Goal: Task Accomplishment & Management: Use online tool/utility

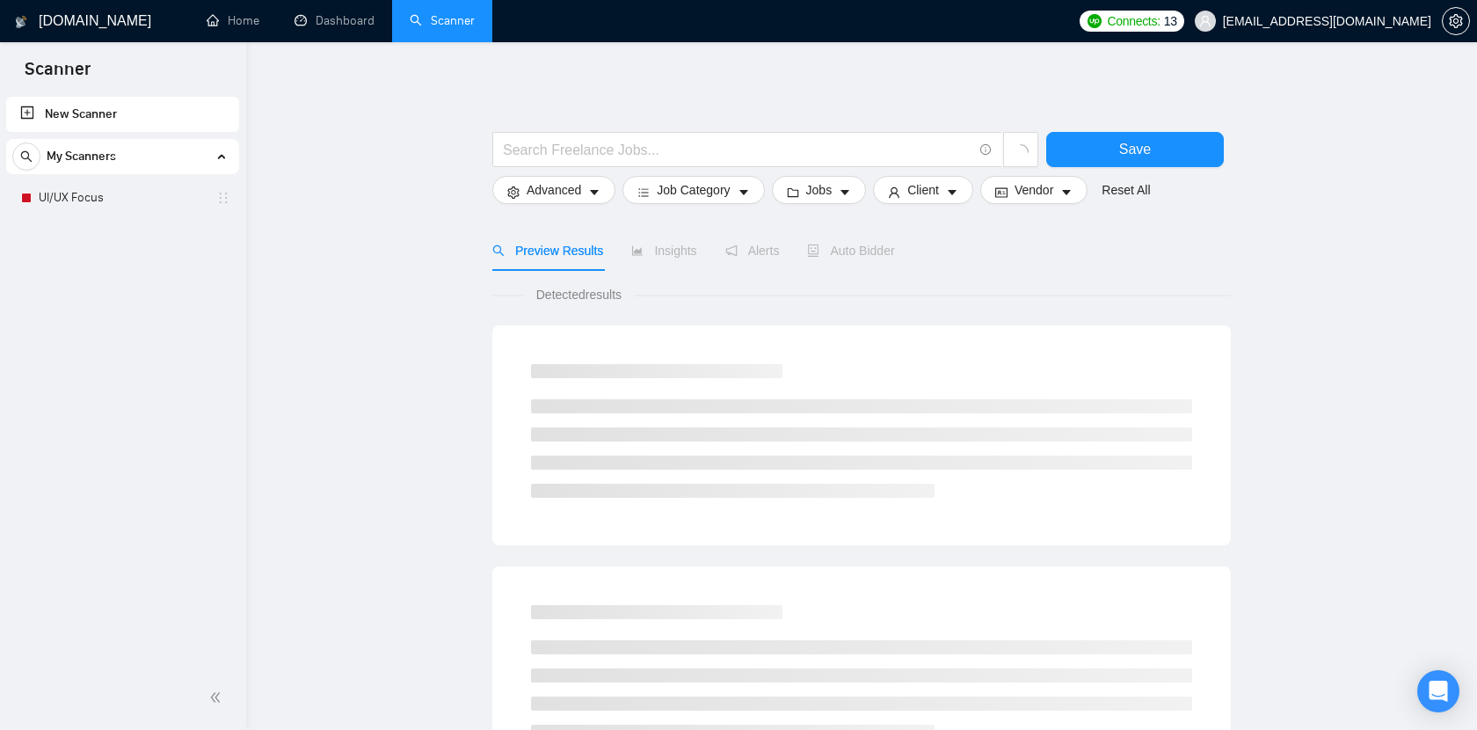
click at [90, 197] on link "UI/UX Focus" at bounding box center [122, 197] width 167 height 35
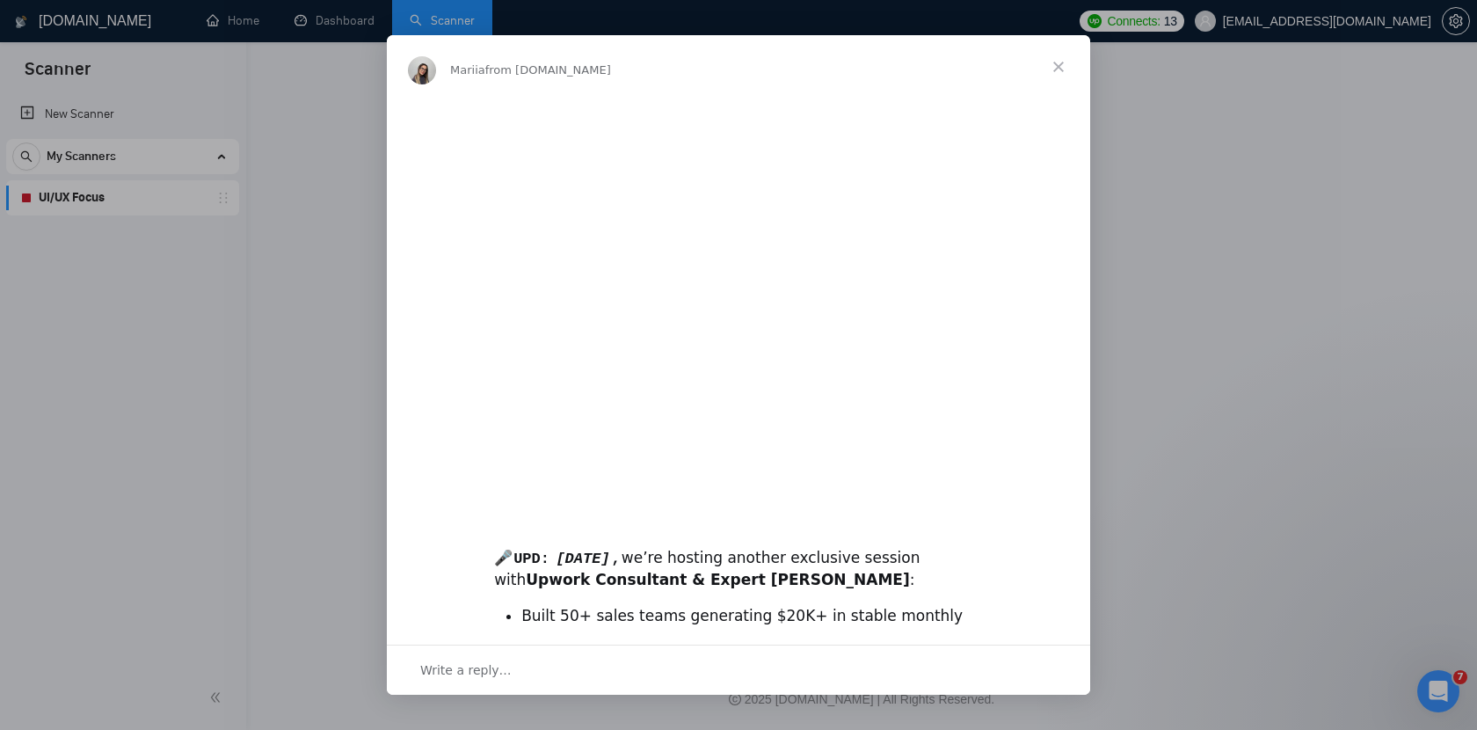
click at [1057, 68] on span "Close" at bounding box center [1058, 66] width 63 height 63
click at [1059, 69] on span "Close" at bounding box center [1058, 66] width 63 height 63
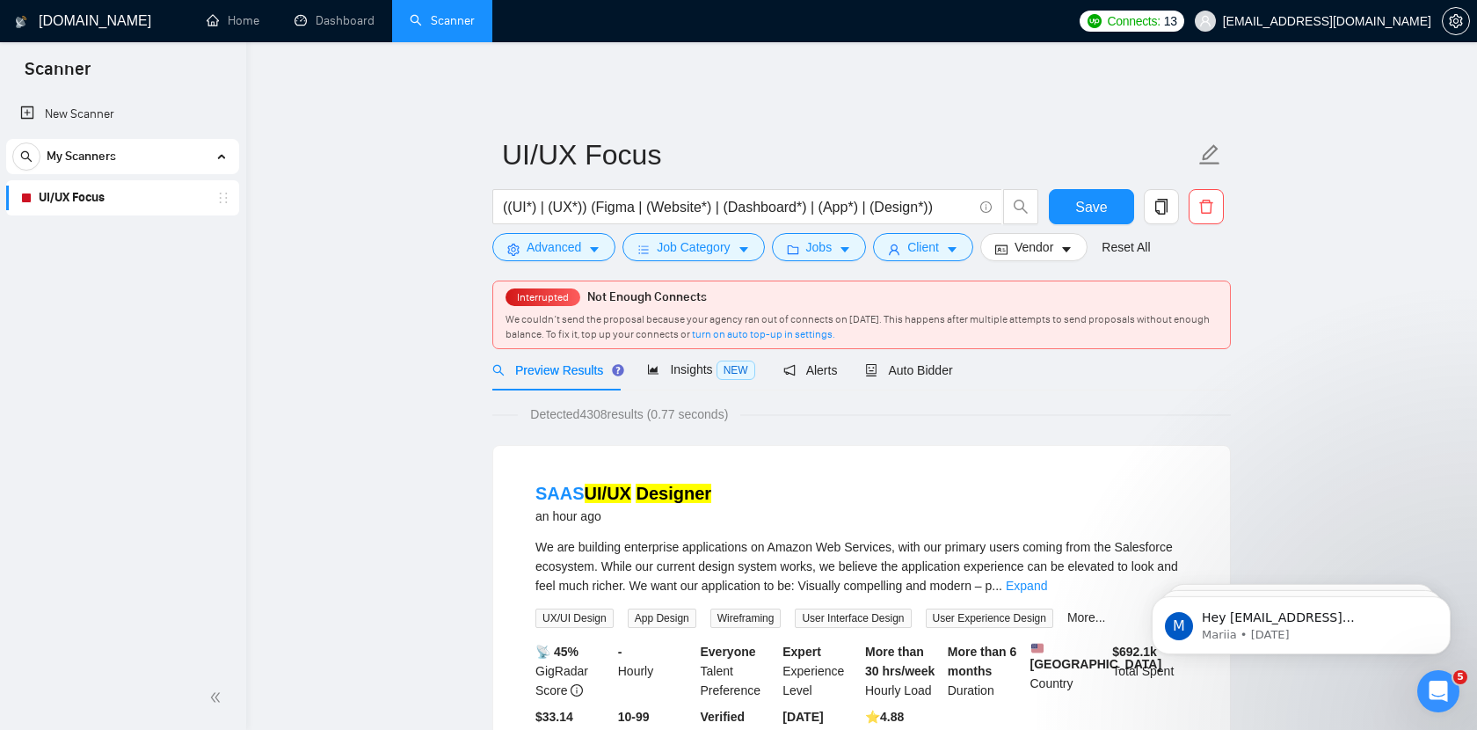
click at [883, 28] on ul "Home Dashboard Scanner" at bounding box center [626, 21] width 887 height 42
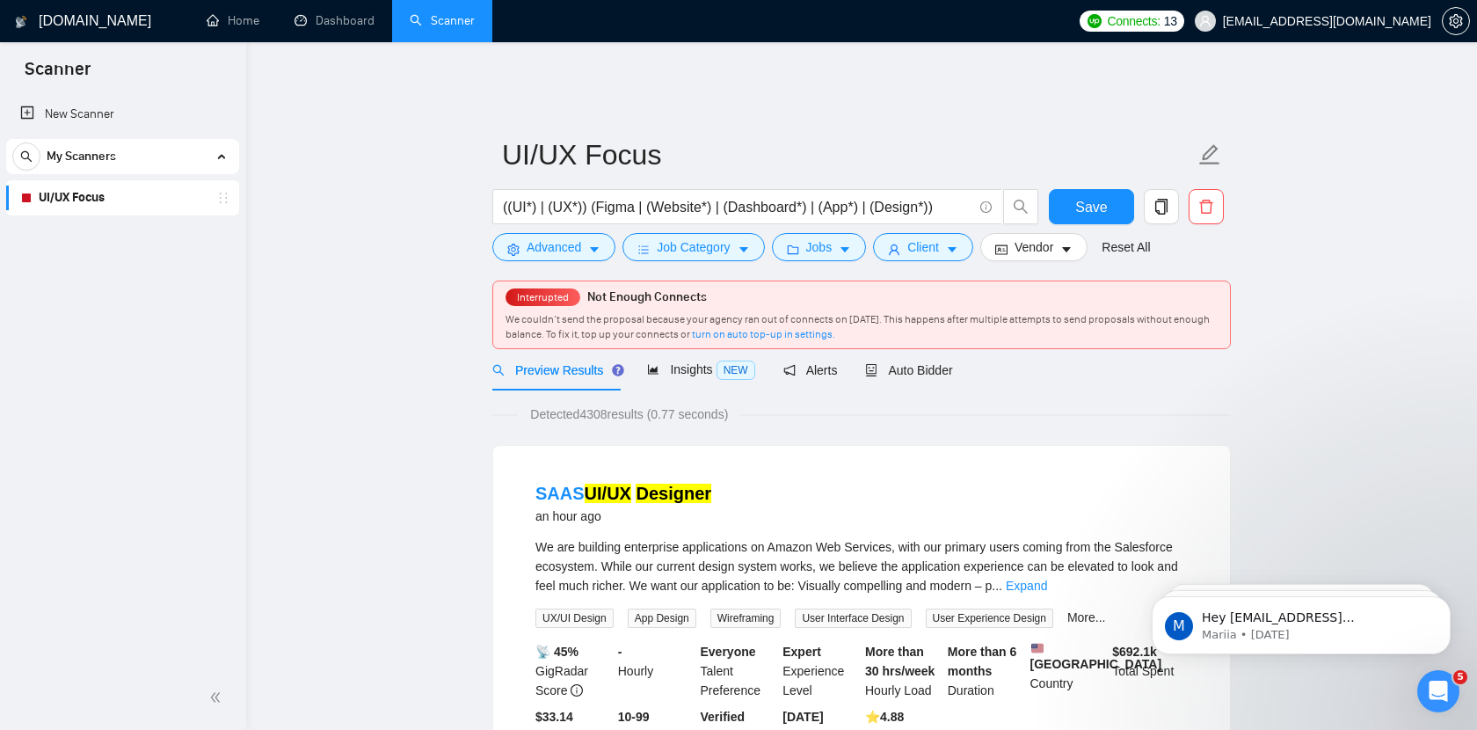
click at [1160, 23] on span "Connects:" at bounding box center [1133, 20] width 53 height 19
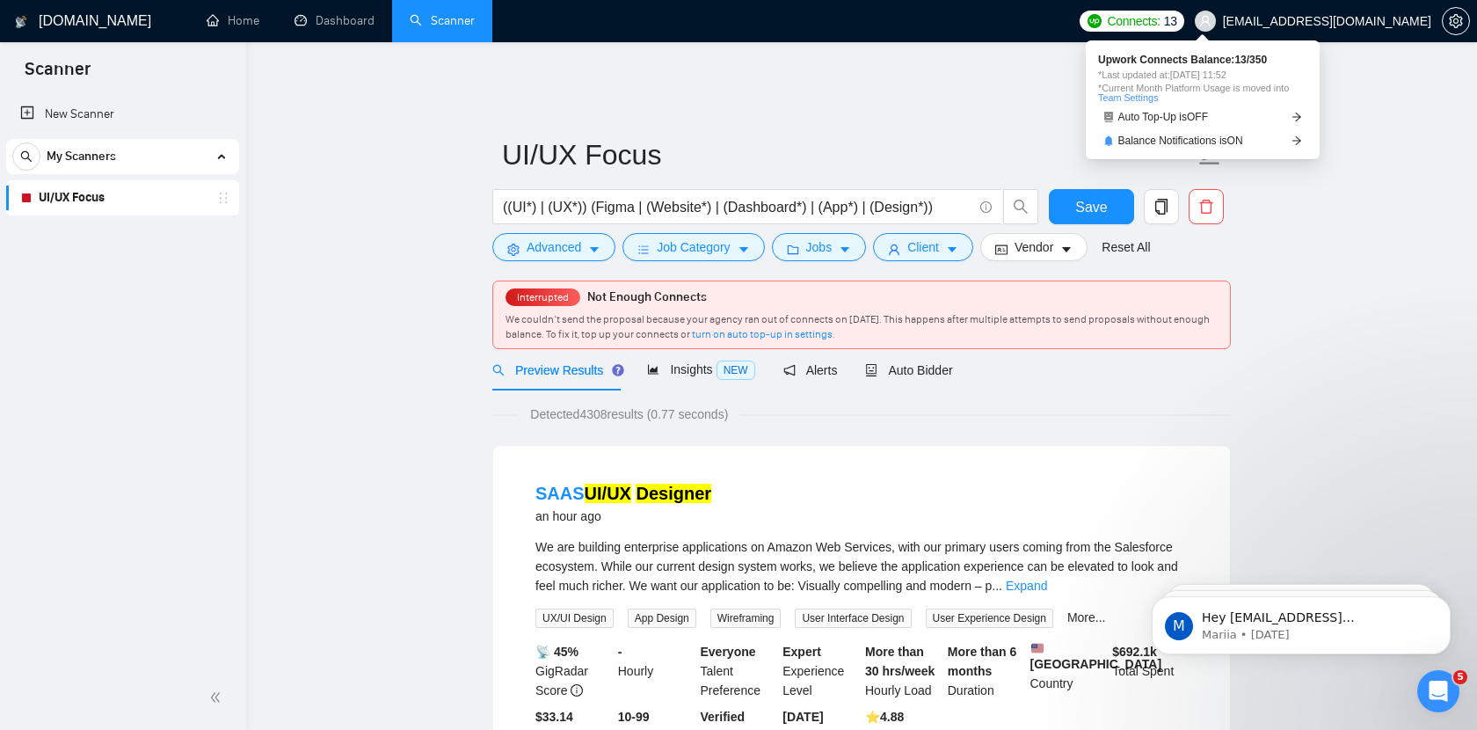
click at [1070, 26] on ul "Home Dashboard Scanner" at bounding box center [626, 21] width 887 height 42
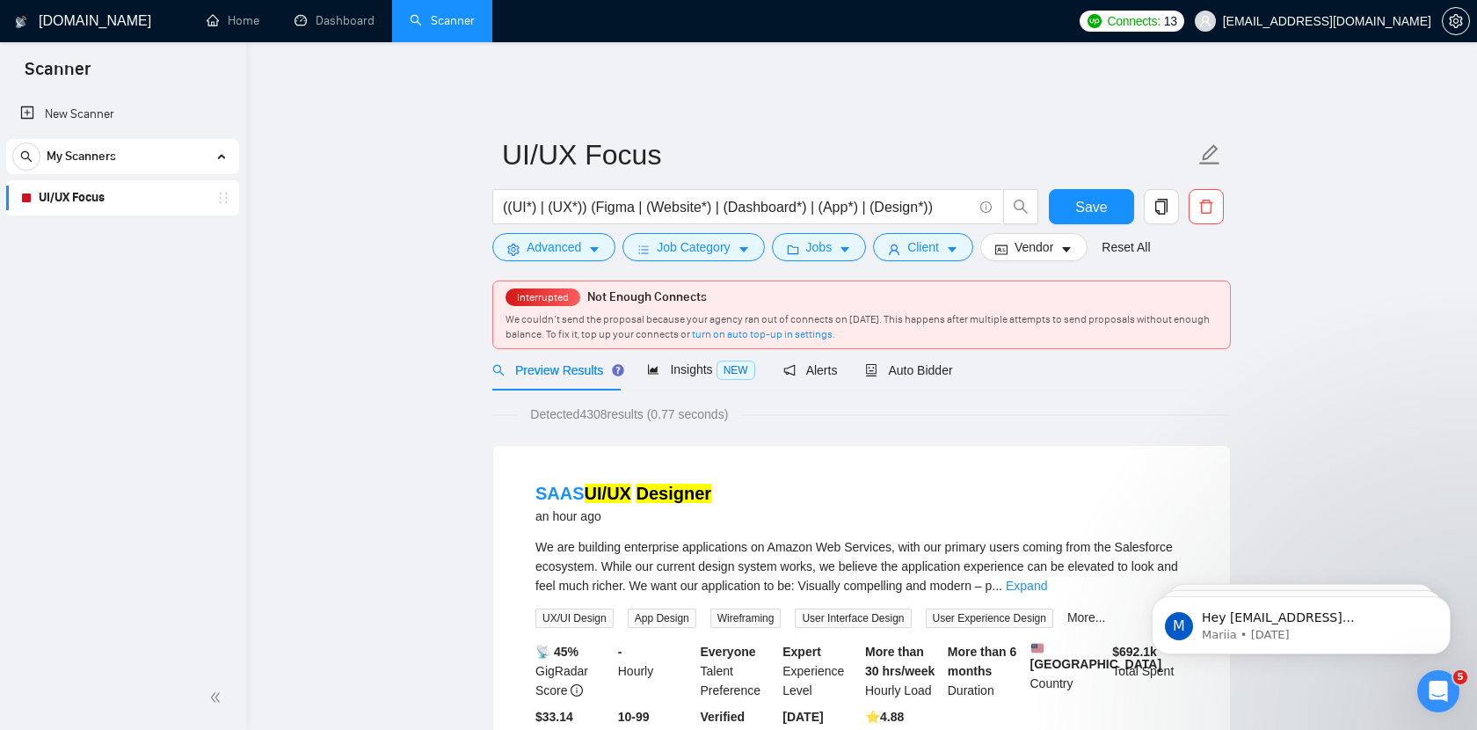
click at [1160, 17] on span "Connects:" at bounding box center [1133, 20] width 53 height 19
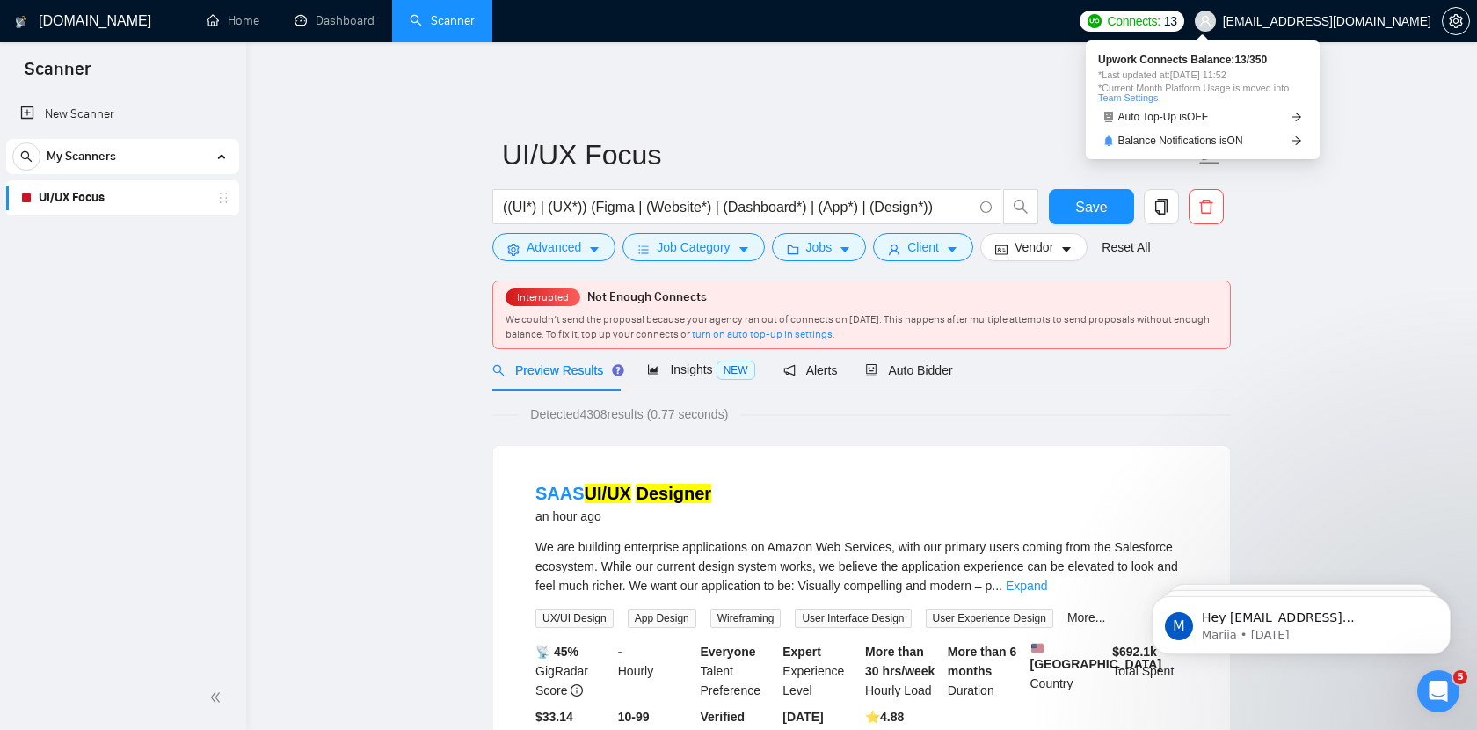
click at [1046, 38] on ul "Home Dashboard Scanner" at bounding box center [626, 21] width 887 height 42
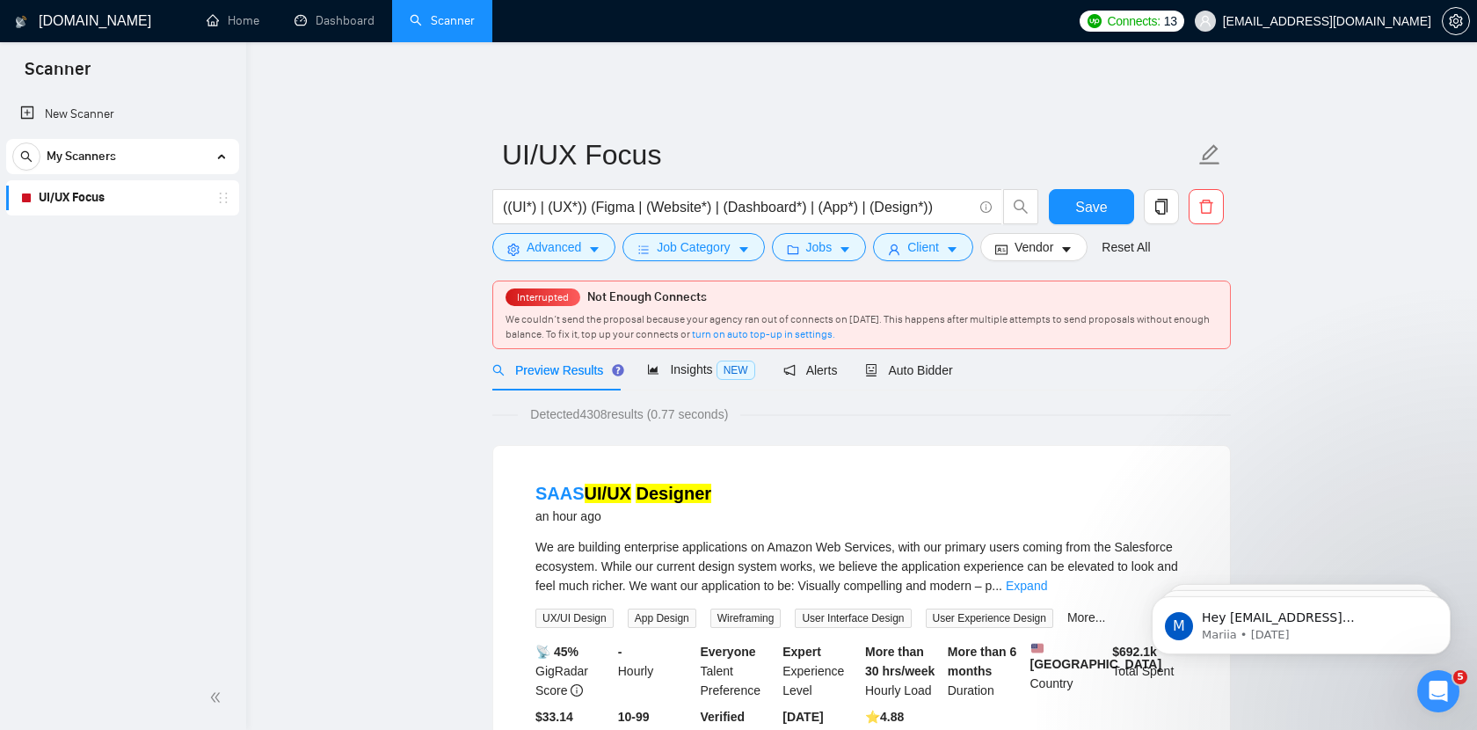
click at [303, 28] on link "Dashboard" at bounding box center [335, 20] width 80 height 15
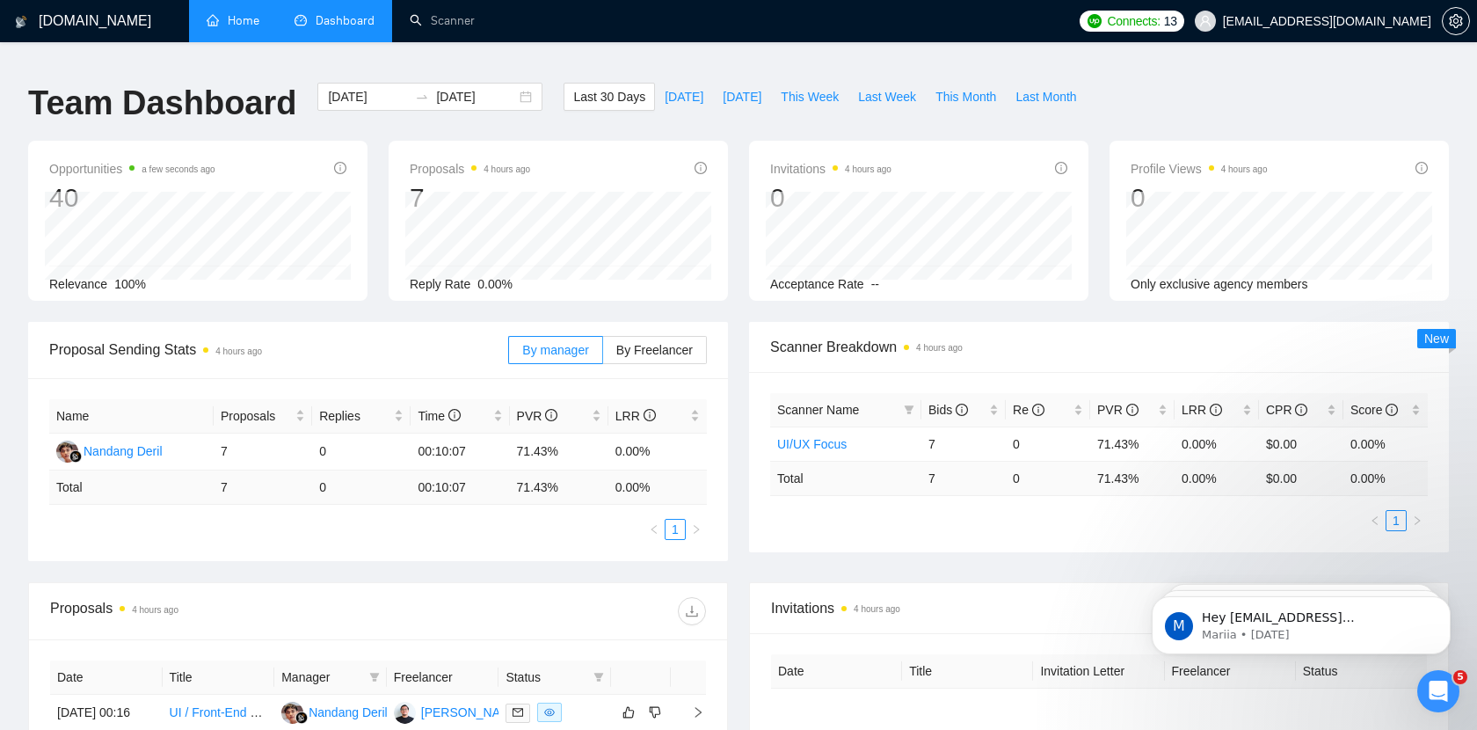
click at [251, 25] on link "Home" at bounding box center [233, 20] width 53 height 15
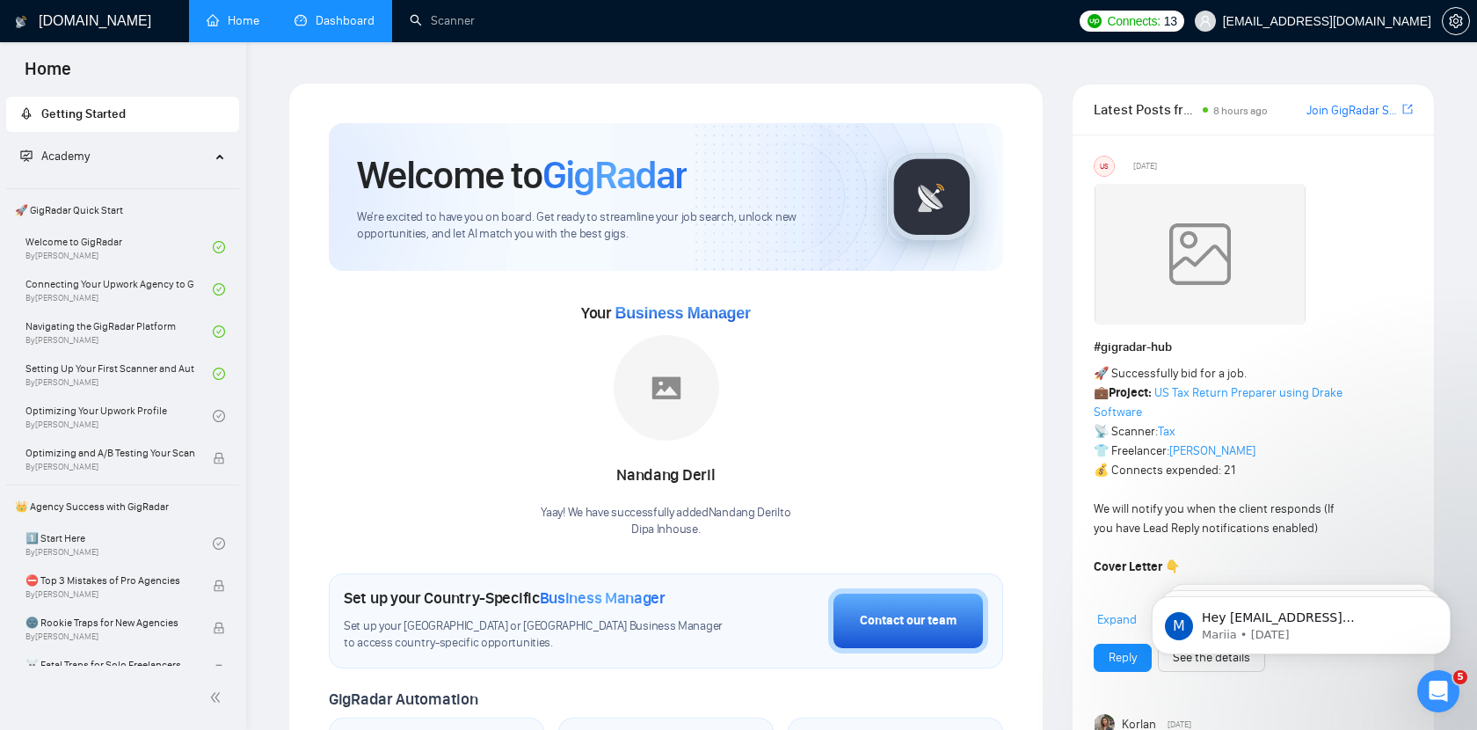
click at [351, 13] on link "Dashboard" at bounding box center [335, 20] width 80 height 15
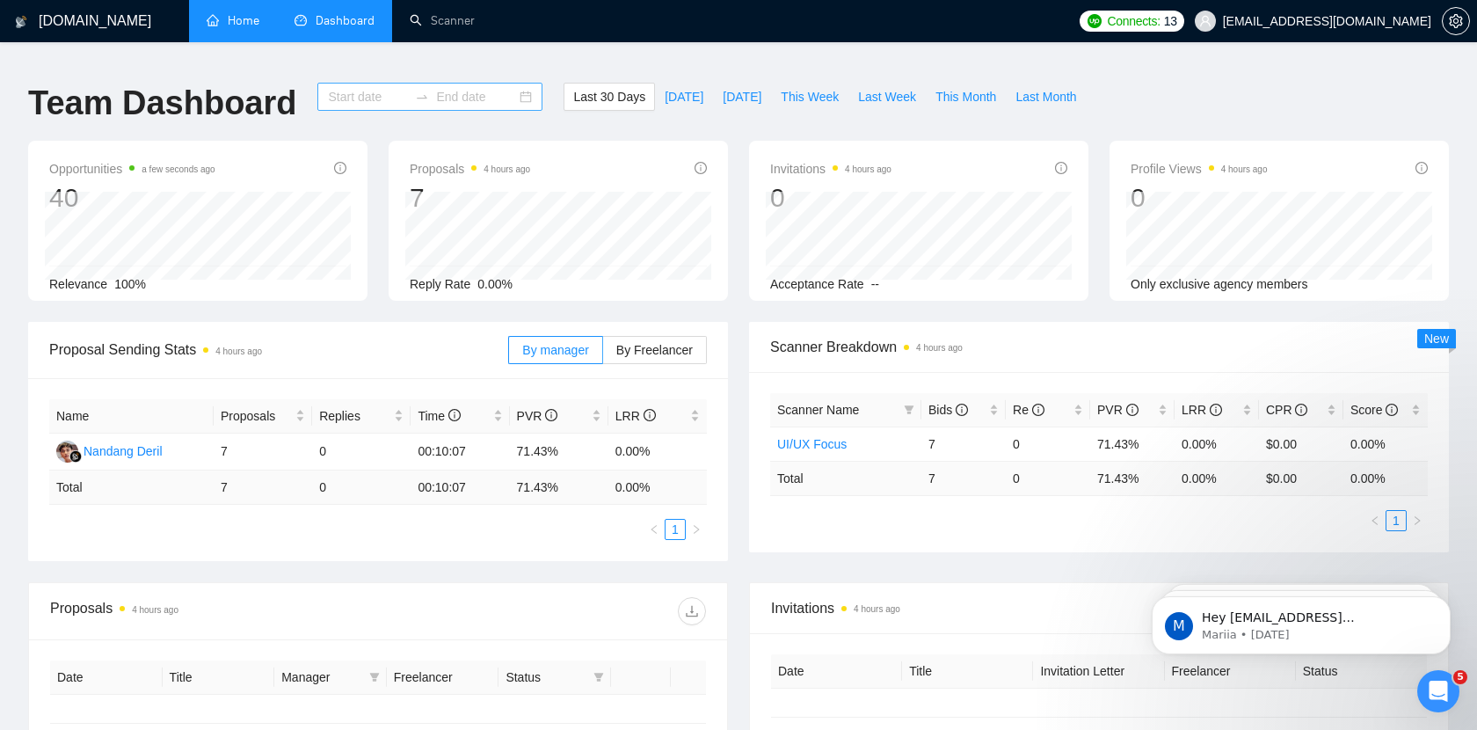
type input "[DATE]"
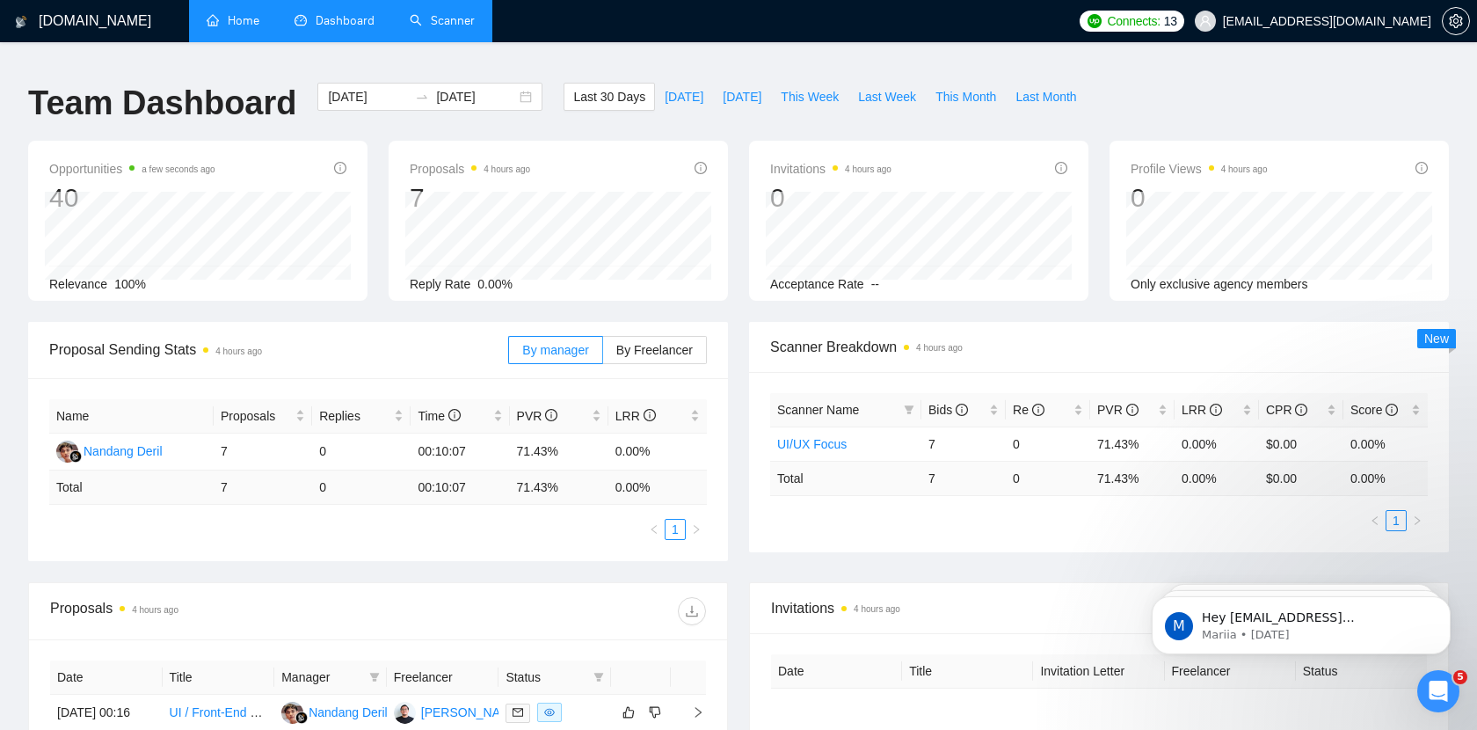
click at [438, 13] on link "Scanner" at bounding box center [442, 20] width 65 height 15
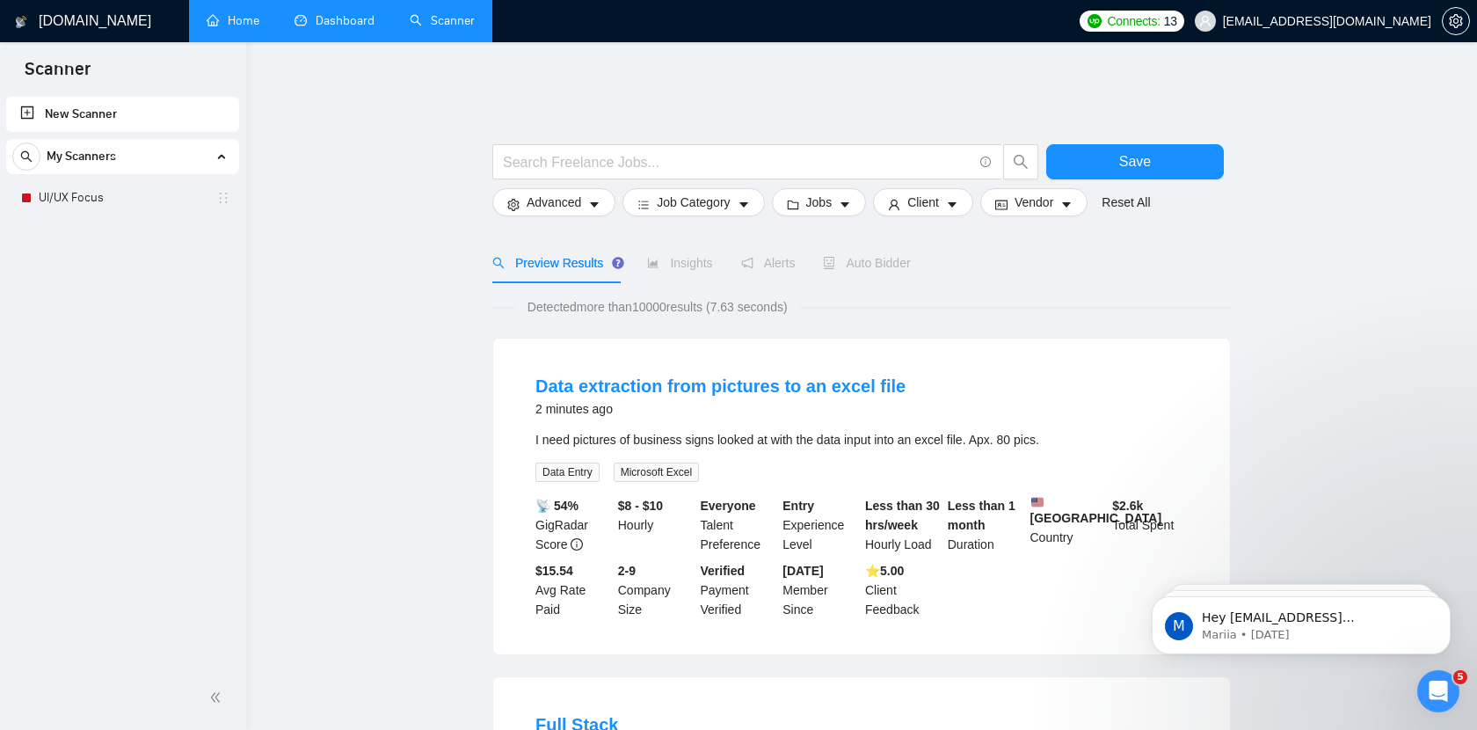
click at [123, 196] on link "UI/UX Focus" at bounding box center [122, 197] width 167 height 35
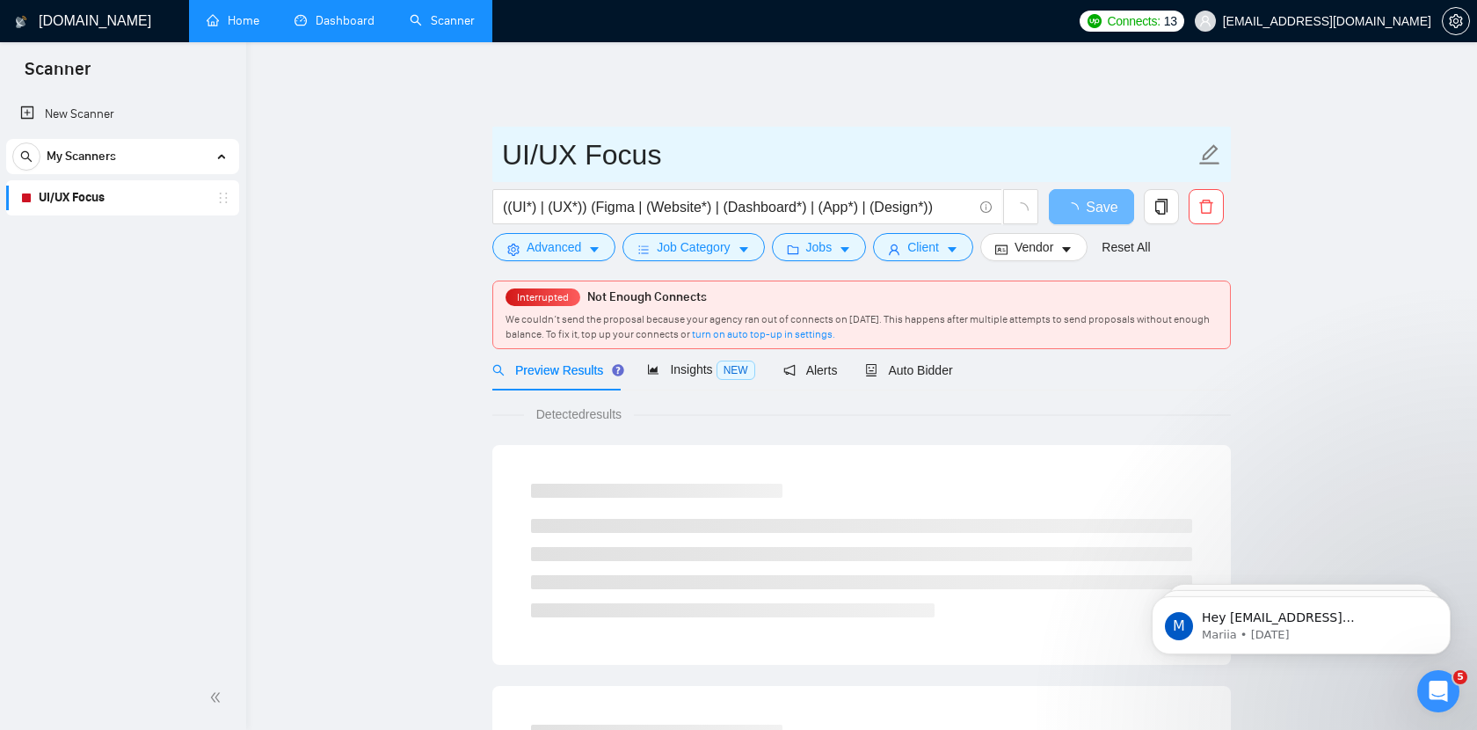
click at [910, 133] on input "UI/UX Focus" at bounding box center [848, 155] width 693 height 44
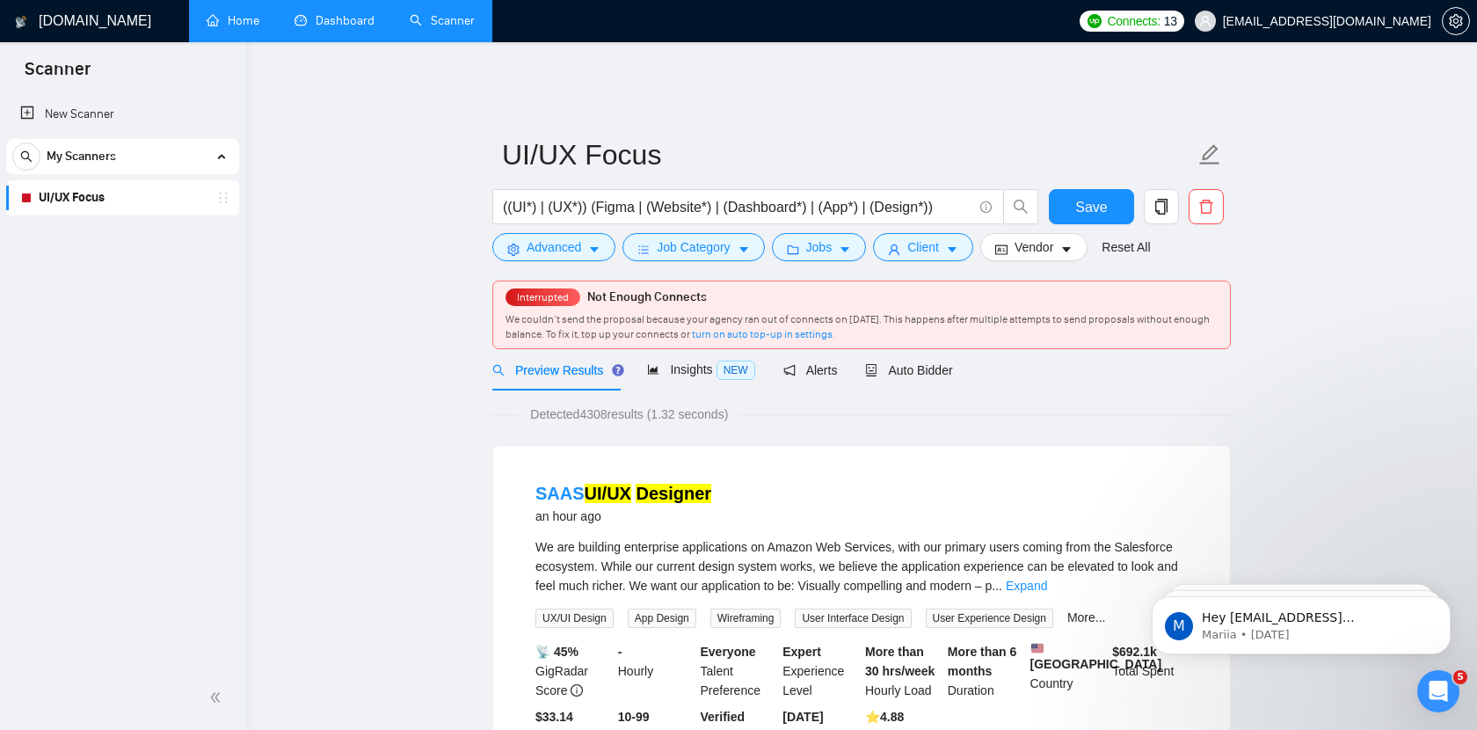
click at [980, 201] on icon "info-circle" at bounding box center [985, 206] width 11 height 11
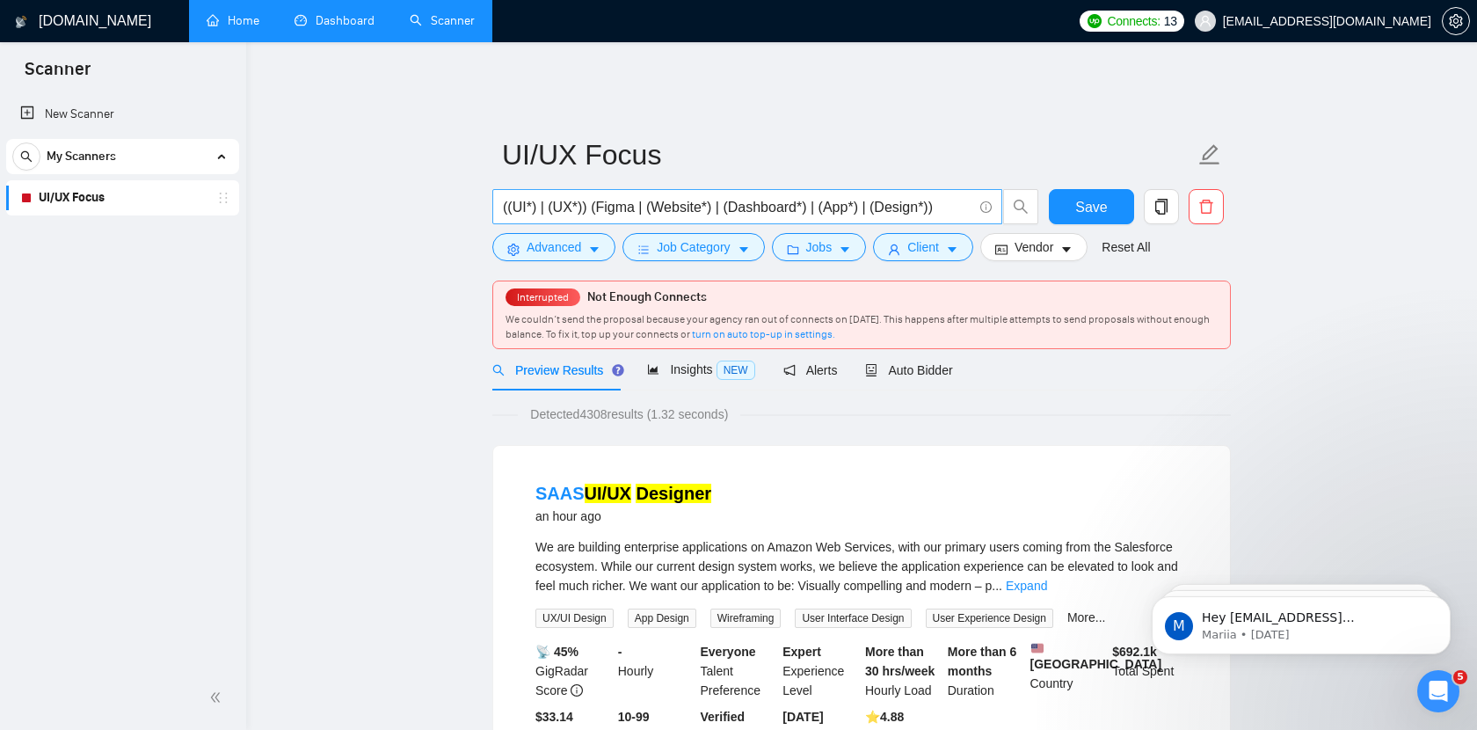
click at [631, 197] on input "((UI*) | (UX*)) (Figma | (Website*) | (Dashboard*) | (App*) | (Design*))" at bounding box center [738, 207] width 470 height 22
click at [793, 206] on span "((UI*) | (UX*)) (Figma | (Website*) | (Dashboard*) | (App*) | (Design*))" at bounding box center [747, 206] width 510 height 35
click at [883, 196] on input "((UI*) | (UX*)) (Figma | (Website*) | (Dashboard*) | (App*) | (Design*))" at bounding box center [738, 207] width 470 height 22
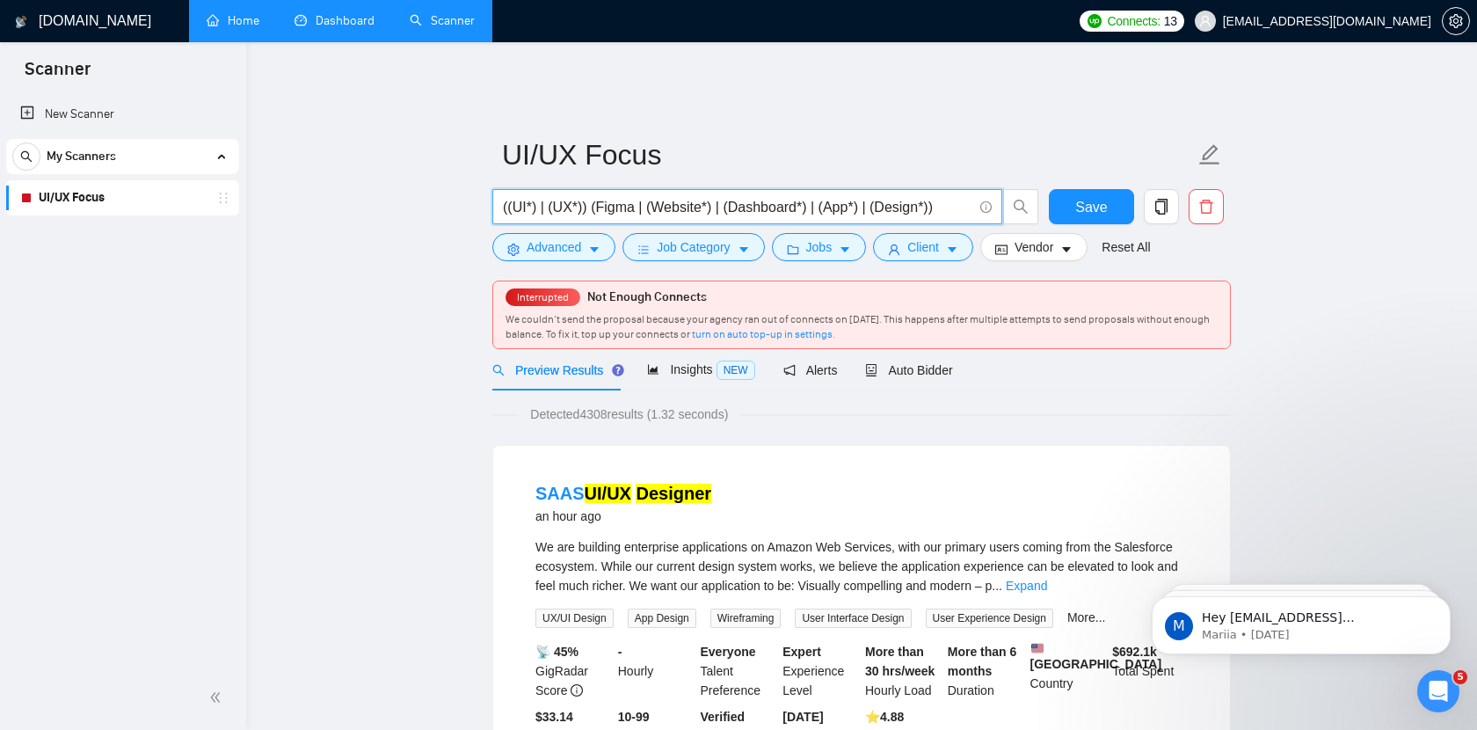
drag, startPoint x: 503, startPoint y: 194, endPoint x: 964, endPoint y: 197, distance: 460.8
click at [964, 197] on input "((UI*) | (UX*)) (Figma | (Website*) | (Dashboard*) | (App*) | (Design*))" at bounding box center [738, 207] width 470 height 22
click at [988, 201] on icon "info-circle" at bounding box center [985, 206] width 11 height 11
click at [1439, 689] on icon "Open Intercom Messenger" at bounding box center [1436, 688] width 29 height 29
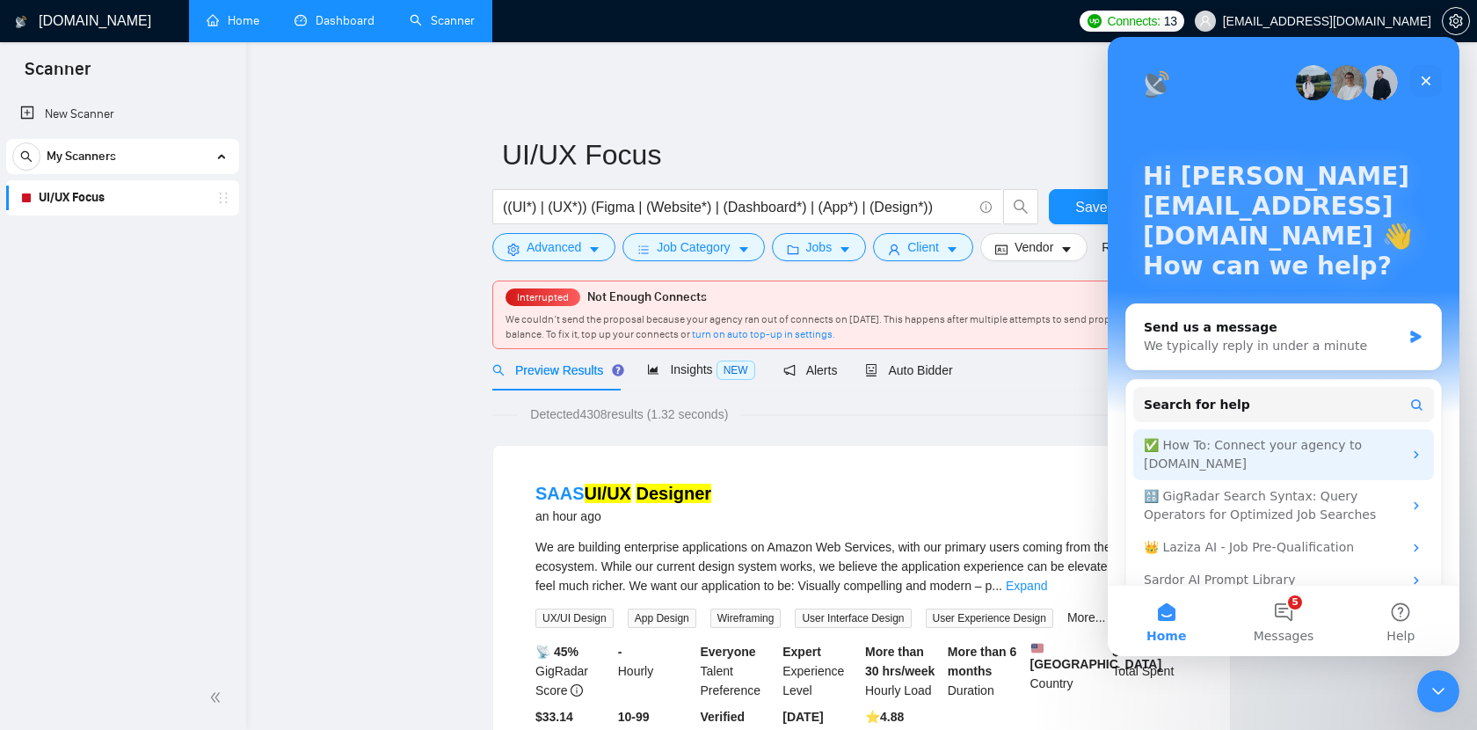
scroll to position [28, 0]
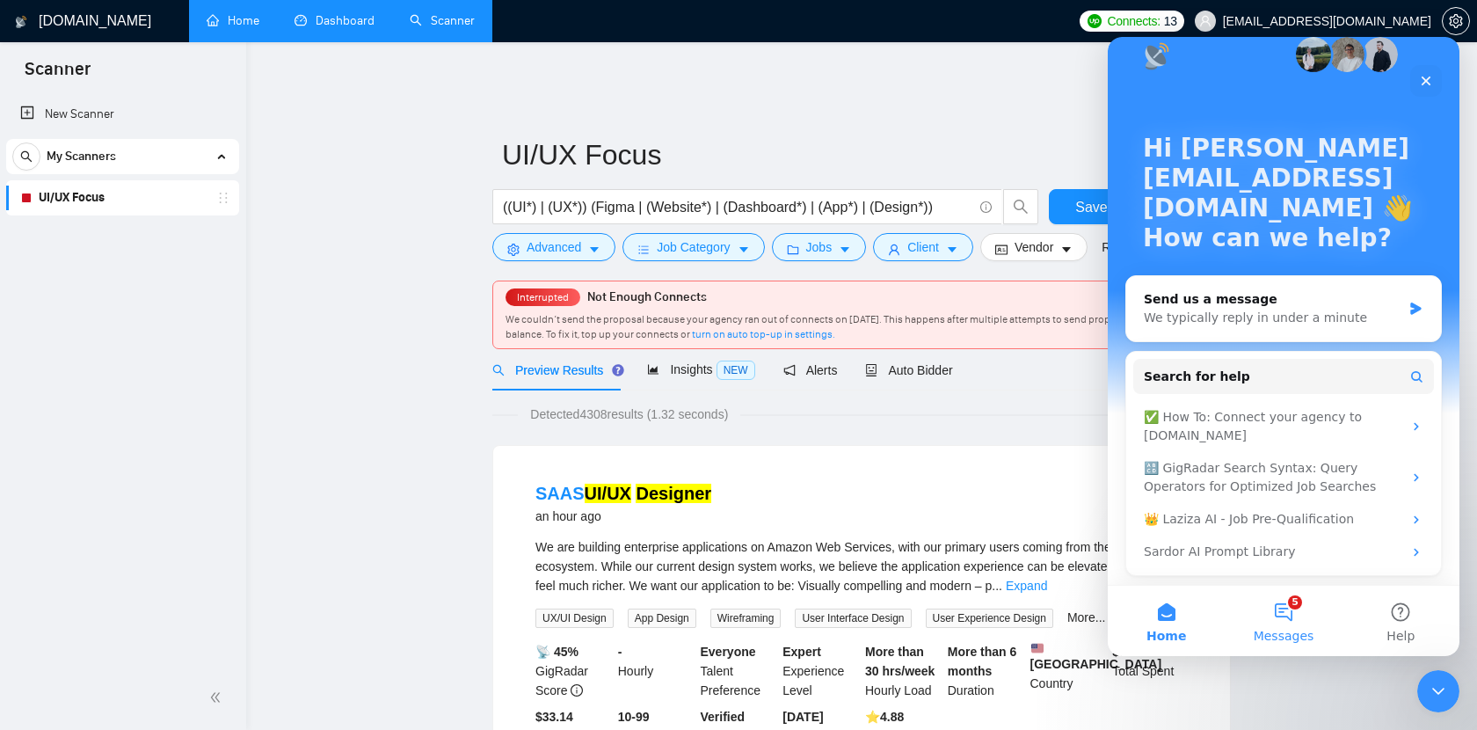
click at [1298, 601] on button "5 Messages" at bounding box center [1283, 621] width 117 height 70
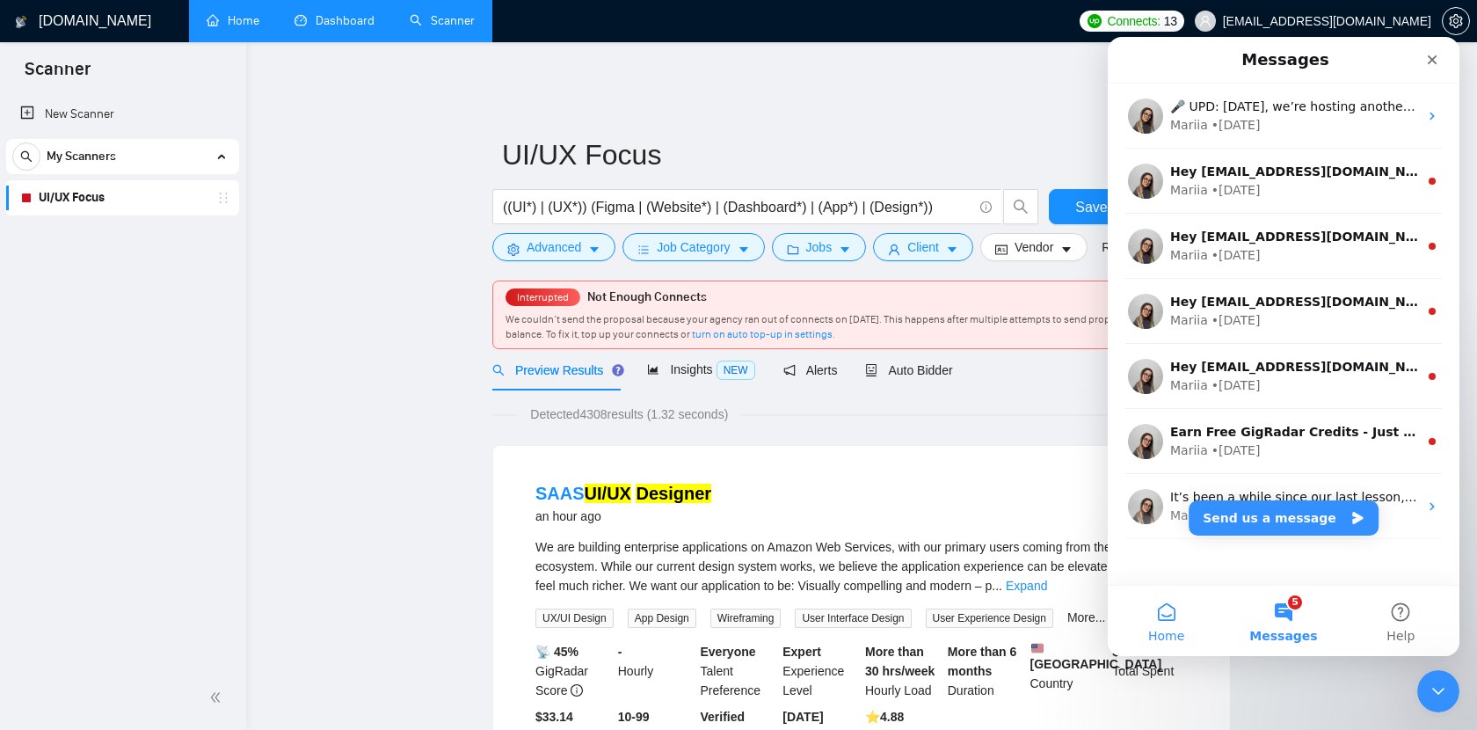
click at [1166, 601] on button "Home" at bounding box center [1166, 621] width 117 height 70
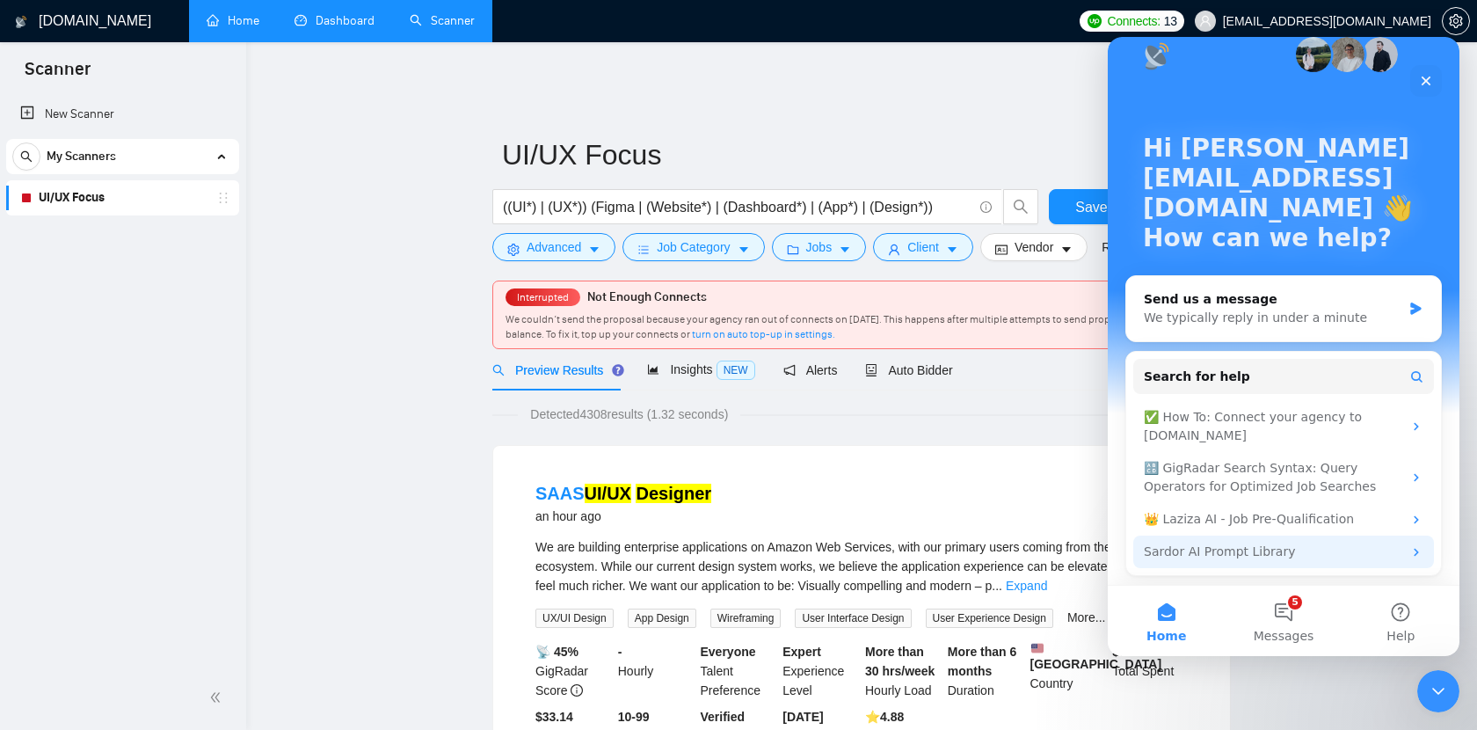
click at [1270, 560] on div "Sardor AI Prompt Library" at bounding box center [1273, 552] width 259 height 18
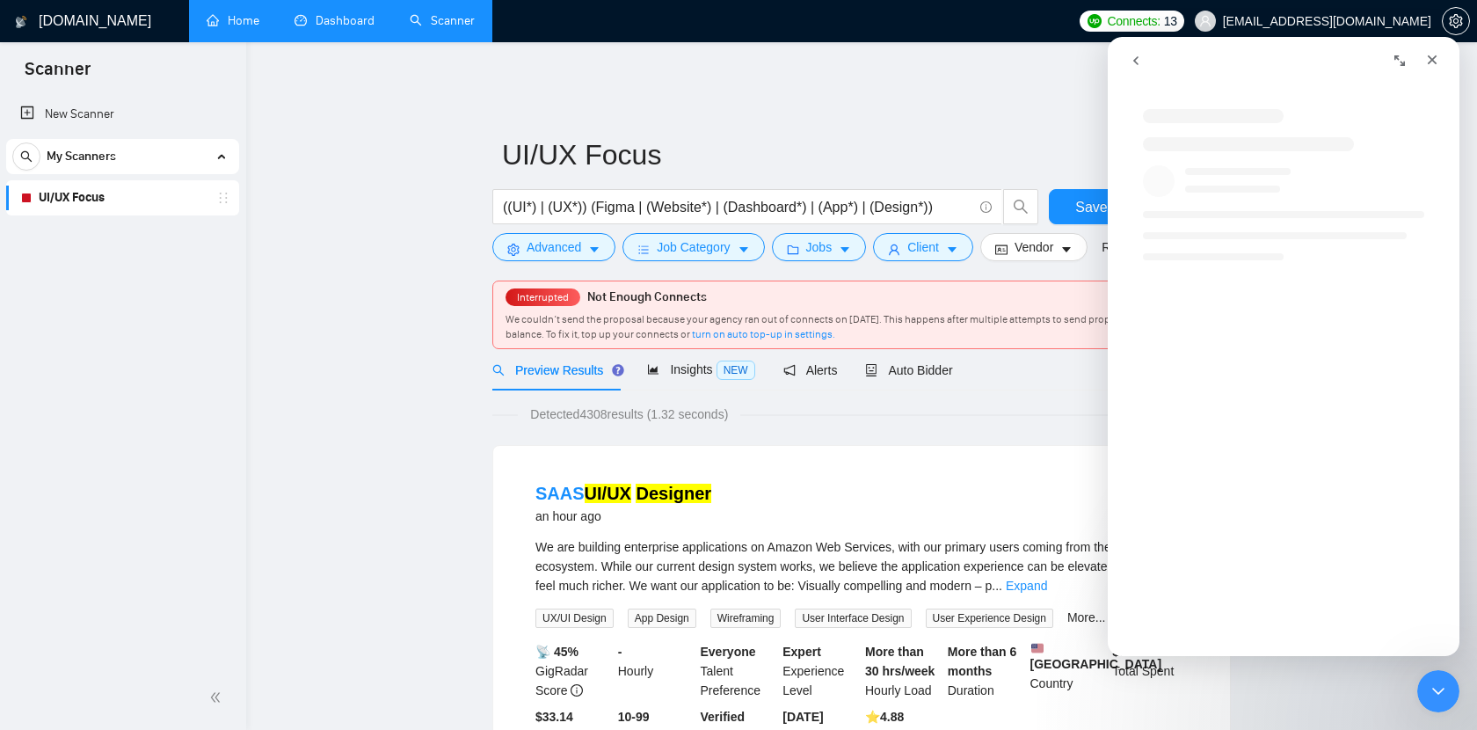
scroll to position [0, 0]
click at [1418, 552] on div "Intercom messenger" at bounding box center [1302, 476] width 352 height 332
click at [1428, 54] on icon "Close" at bounding box center [1432, 60] width 14 height 14
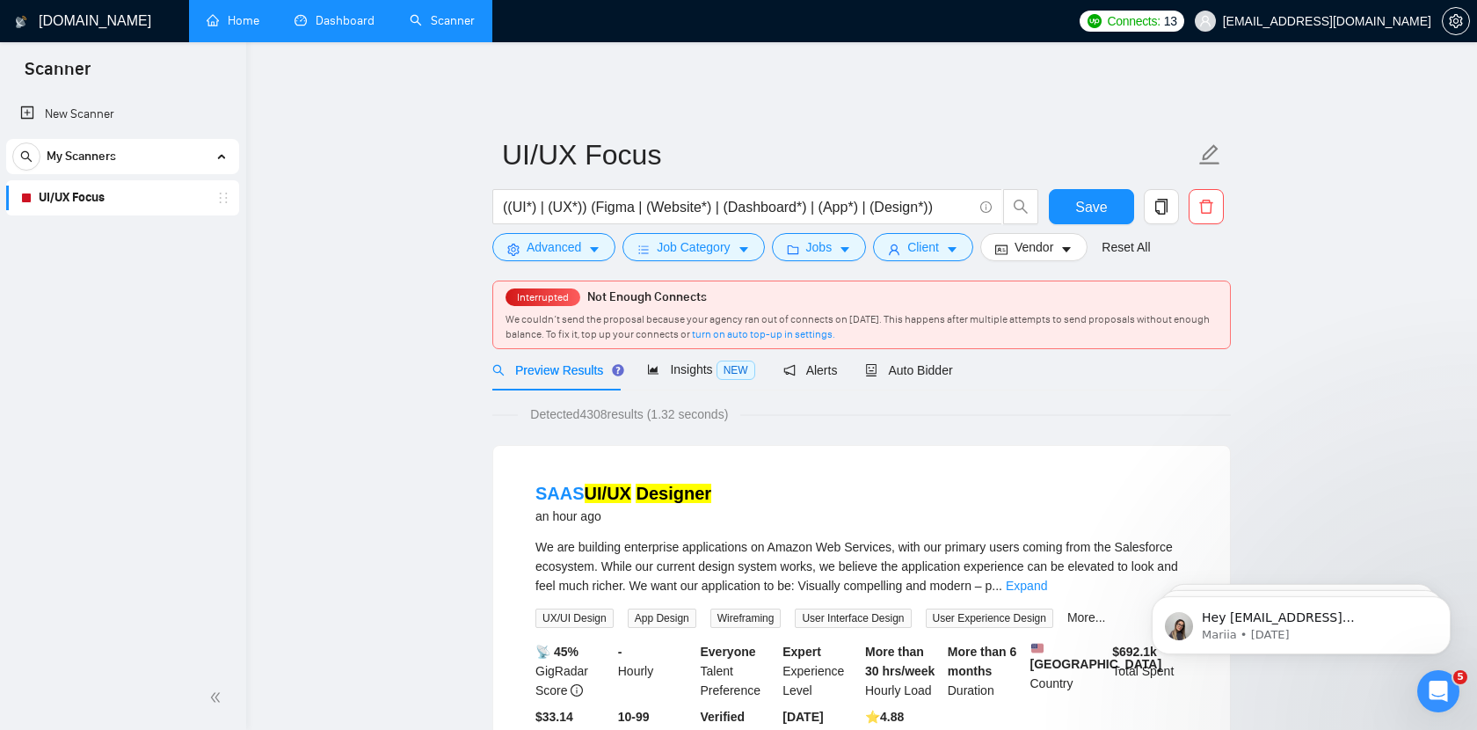
scroll to position [0, 0]
click at [329, 28] on link "Dashboard" at bounding box center [335, 20] width 80 height 15
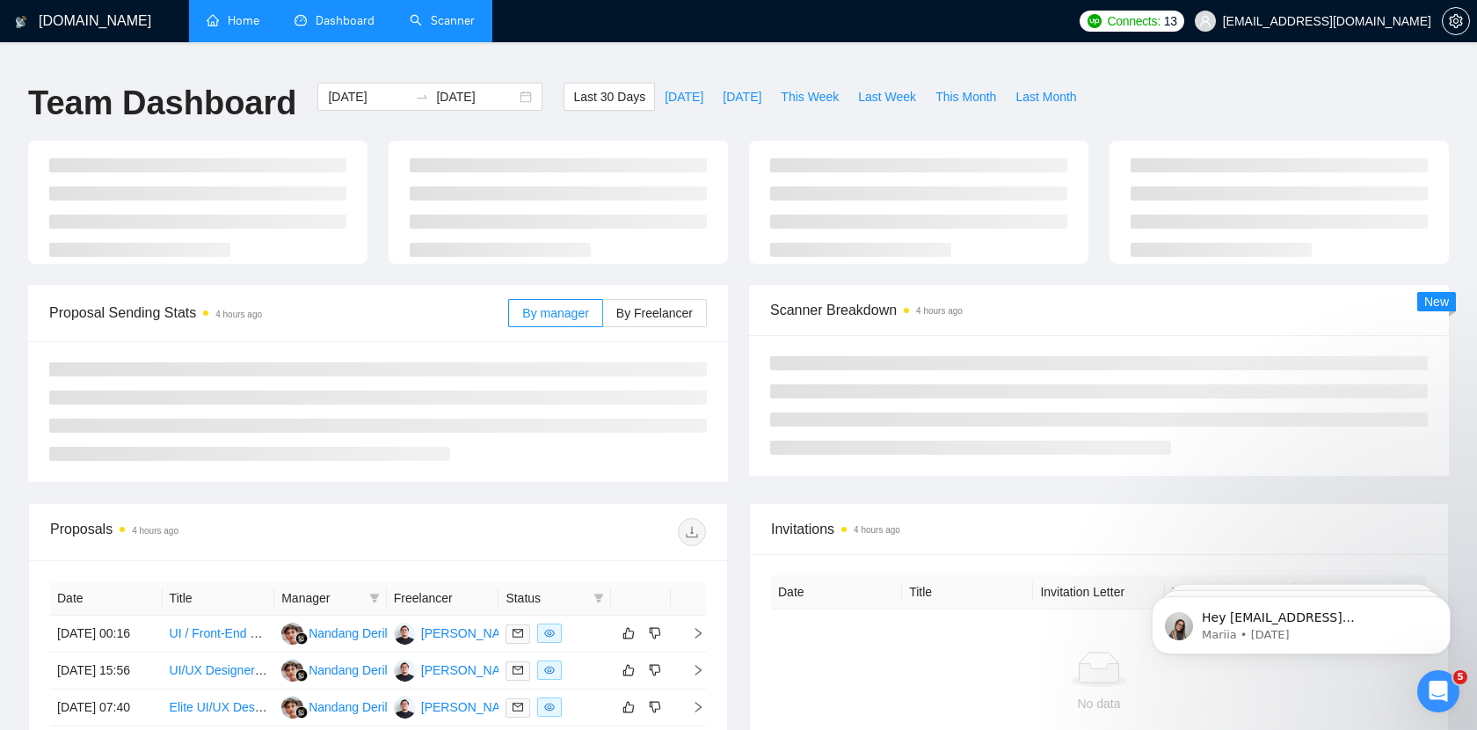
type input "[DATE]"
click at [442, 24] on link "Scanner" at bounding box center [442, 20] width 65 height 15
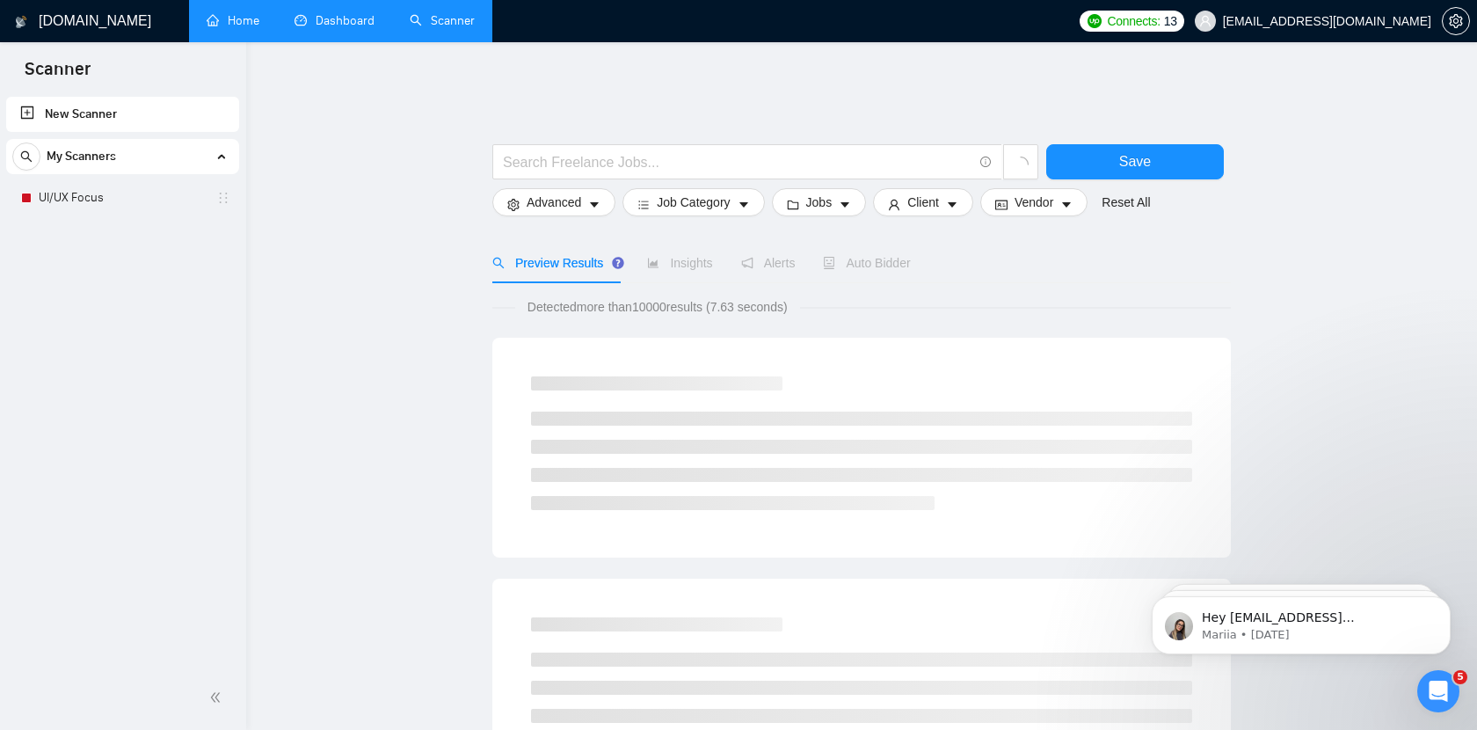
click at [990, 246] on div "Preview Results Insights Alerts Auto Bidder" at bounding box center [861, 263] width 739 height 40
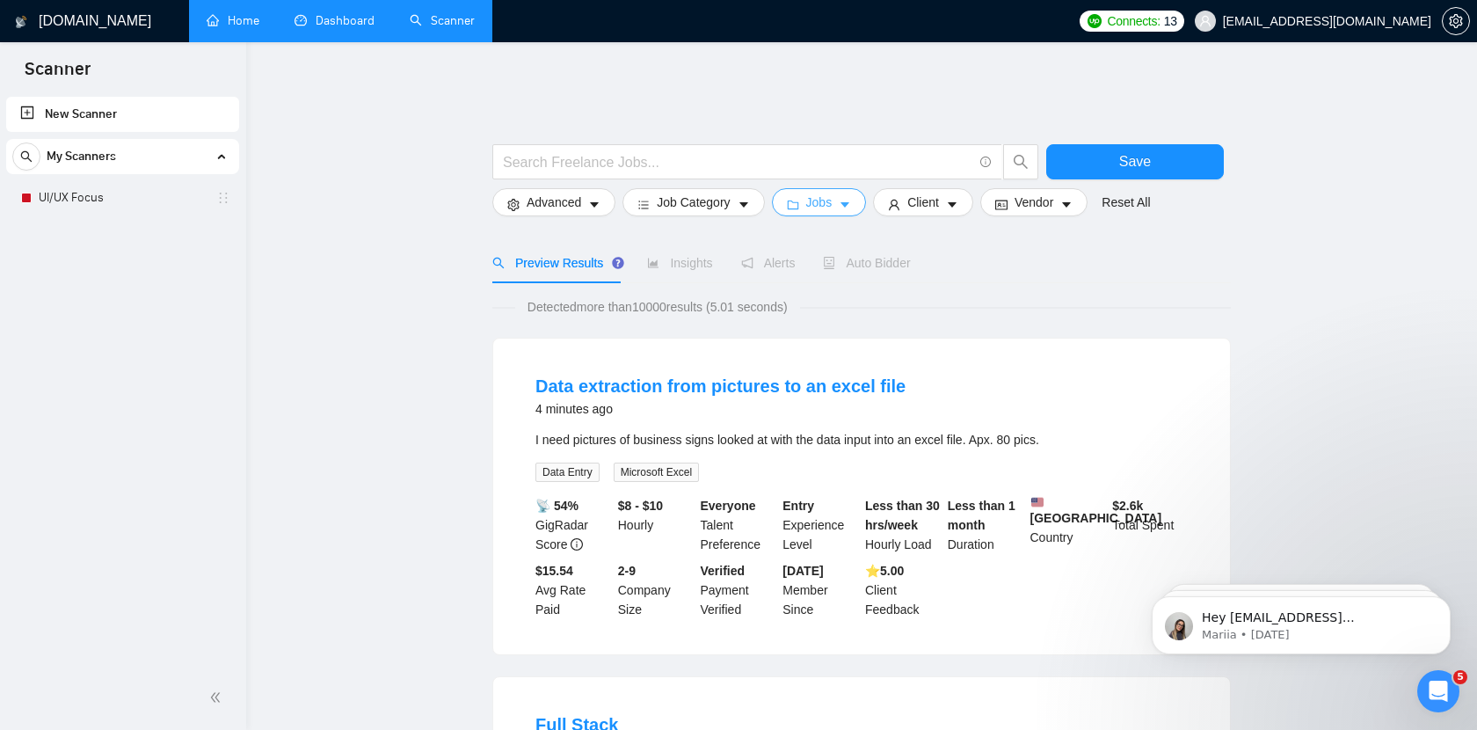
click at [843, 194] on button "Jobs" at bounding box center [819, 202] width 95 height 28
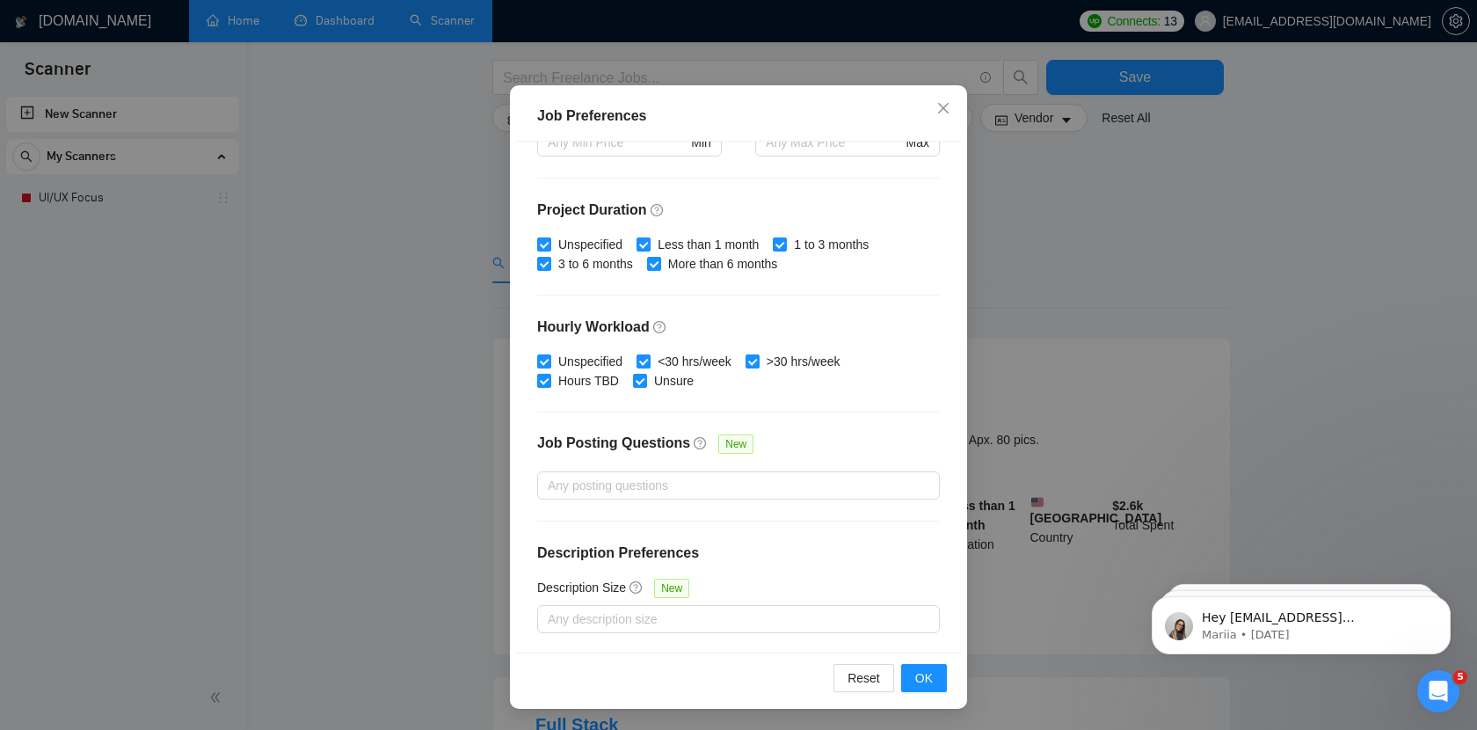
scroll to position [606, 0]
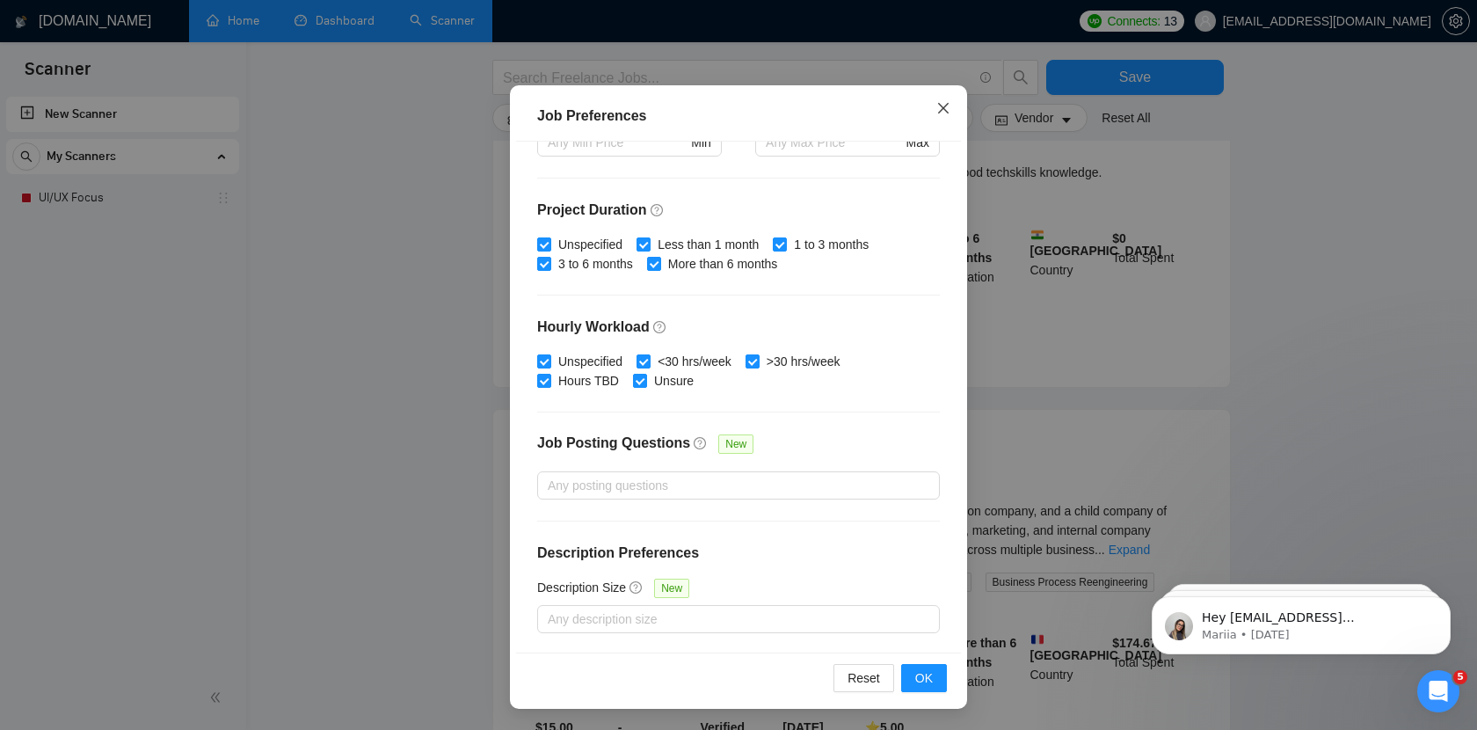
click at [948, 105] on icon "close" at bounding box center [943, 108] width 14 height 14
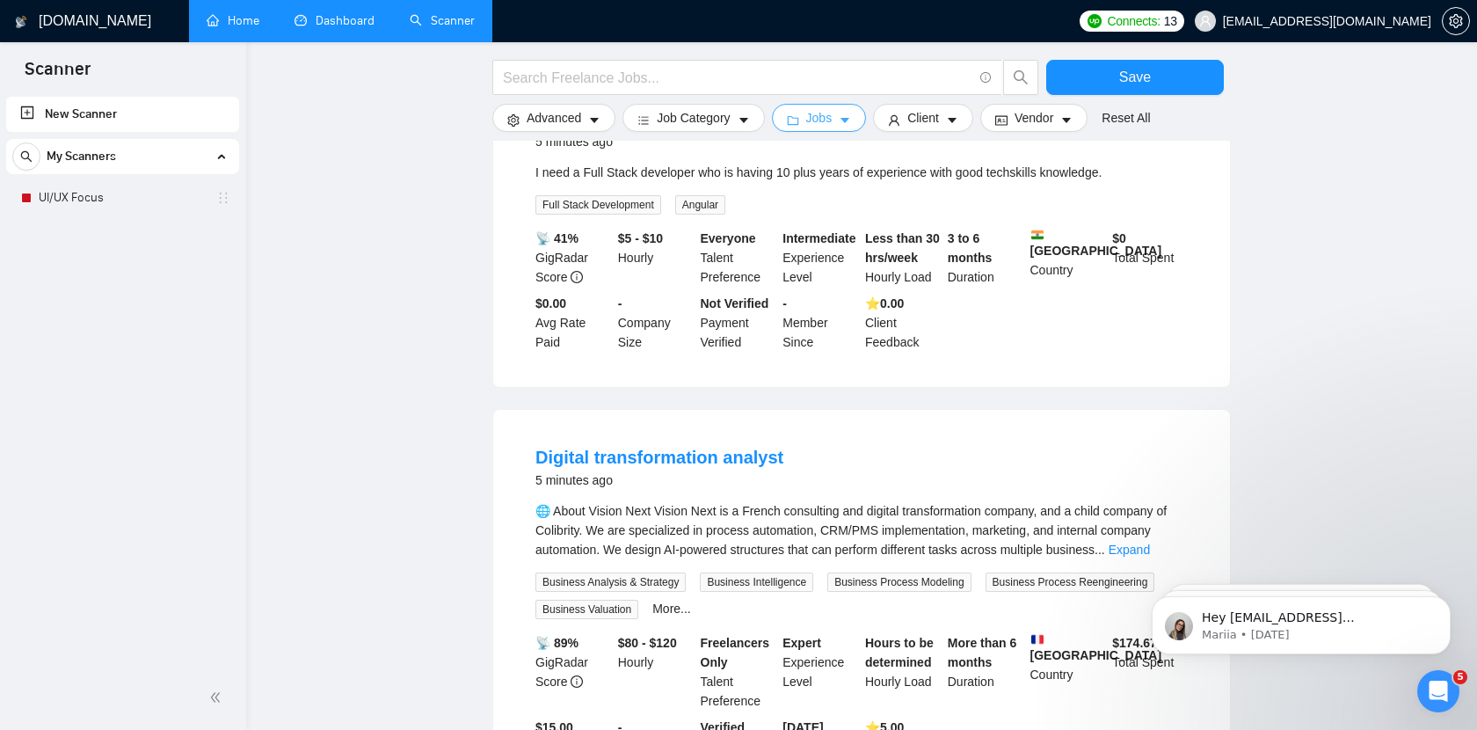
scroll to position [0, 0]
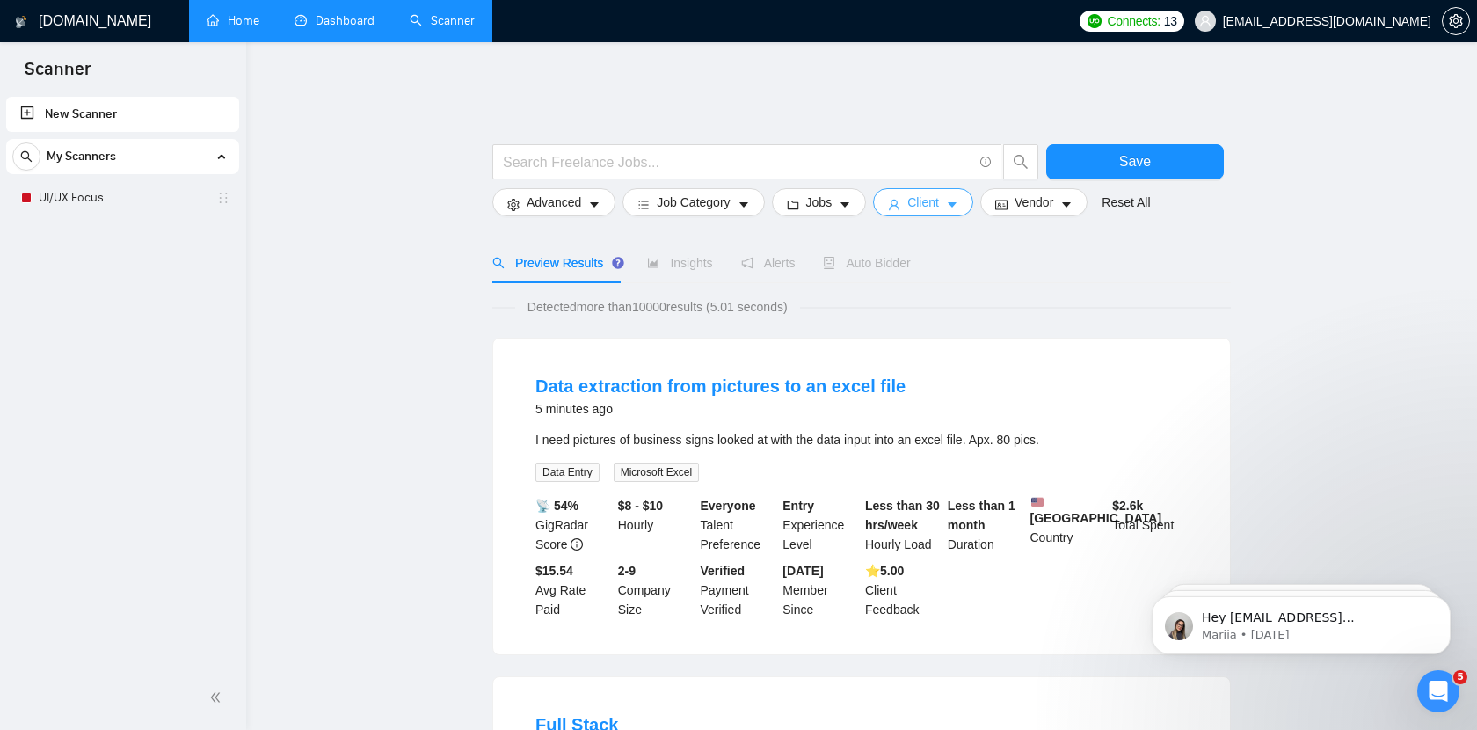
click at [957, 188] on button "Client" at bounding box center [923, 202] width 100 height 28
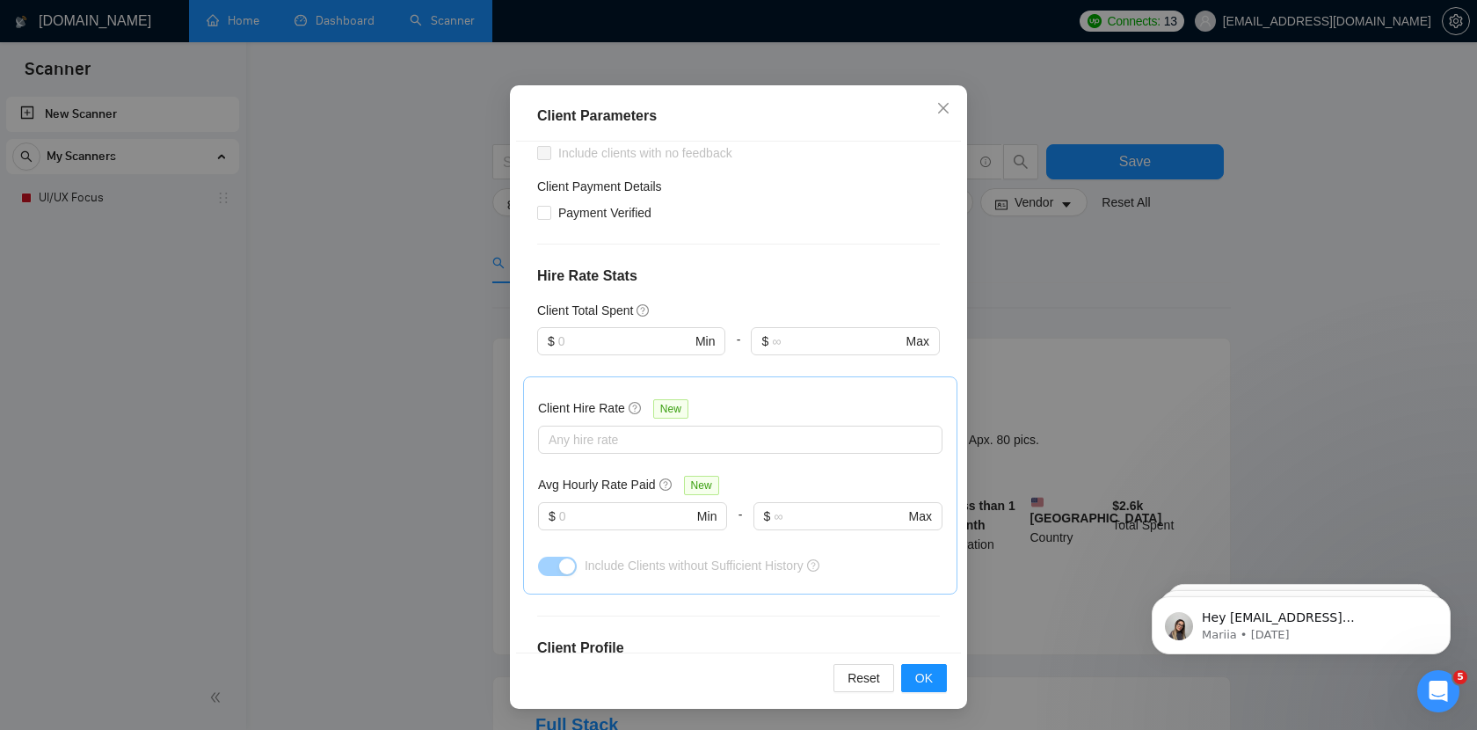
scroll to position [197, 0]
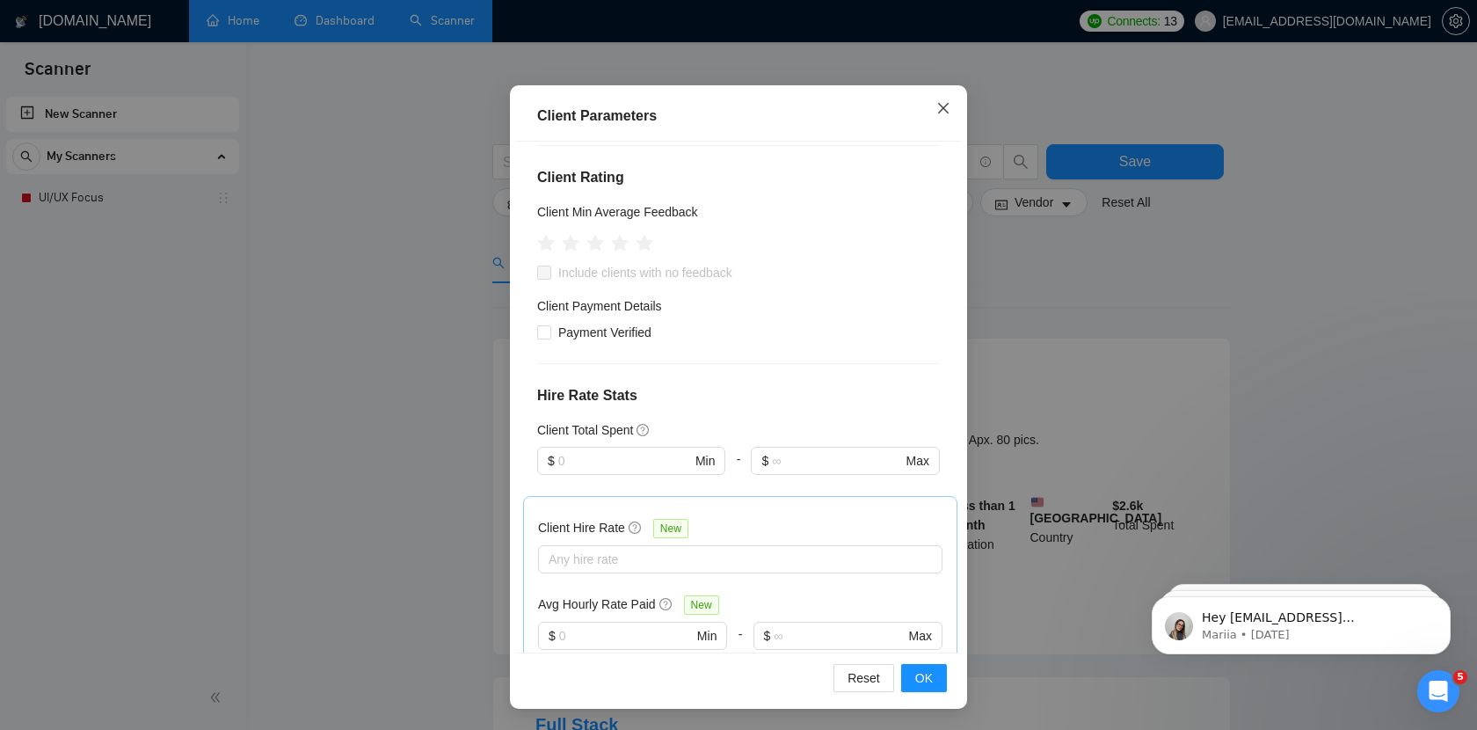
click at [944, 110] on icon "close" at bounding box center [943, 108] width 11 height 11
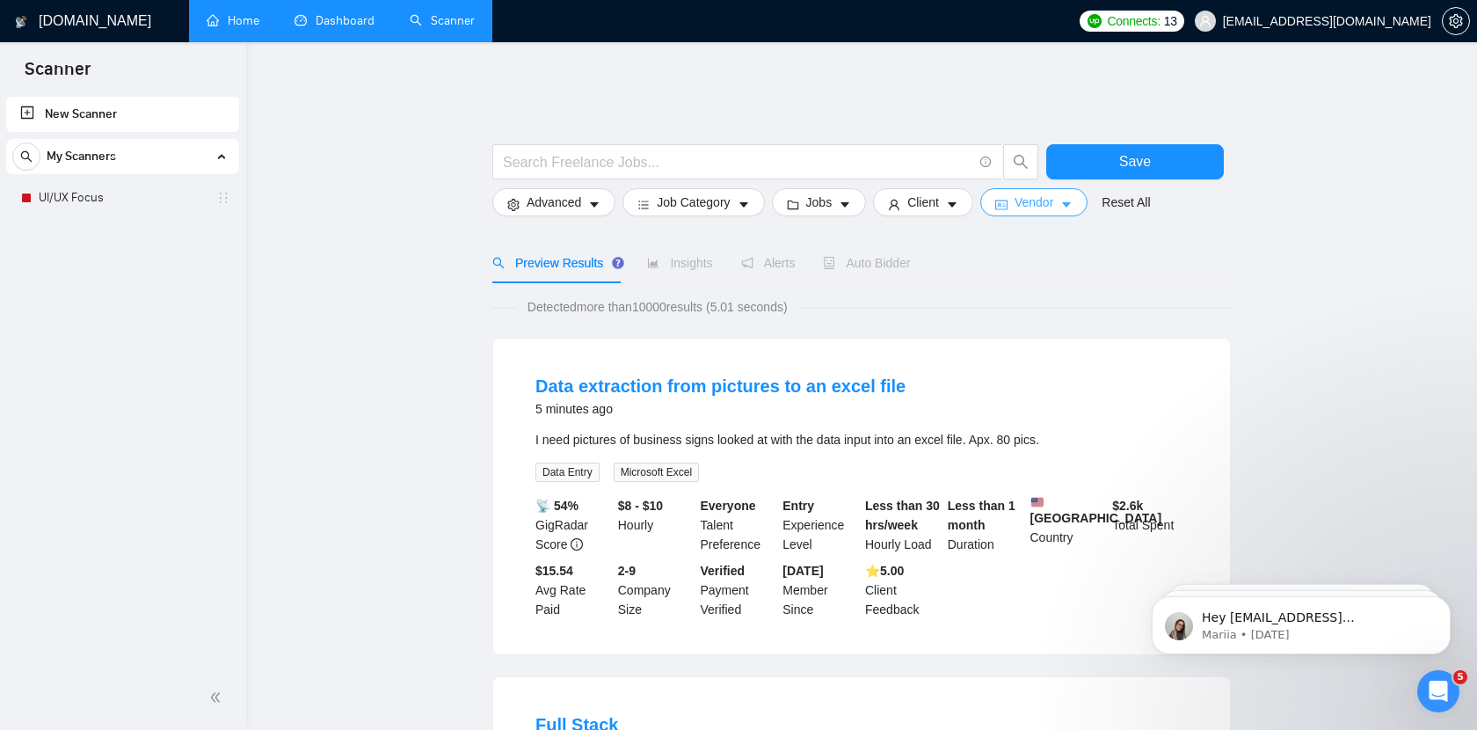
scroll to position [20, 0]
click at [1049, 193] on span "Vendor" at bounding box center [1034, 202] width 39 height 19
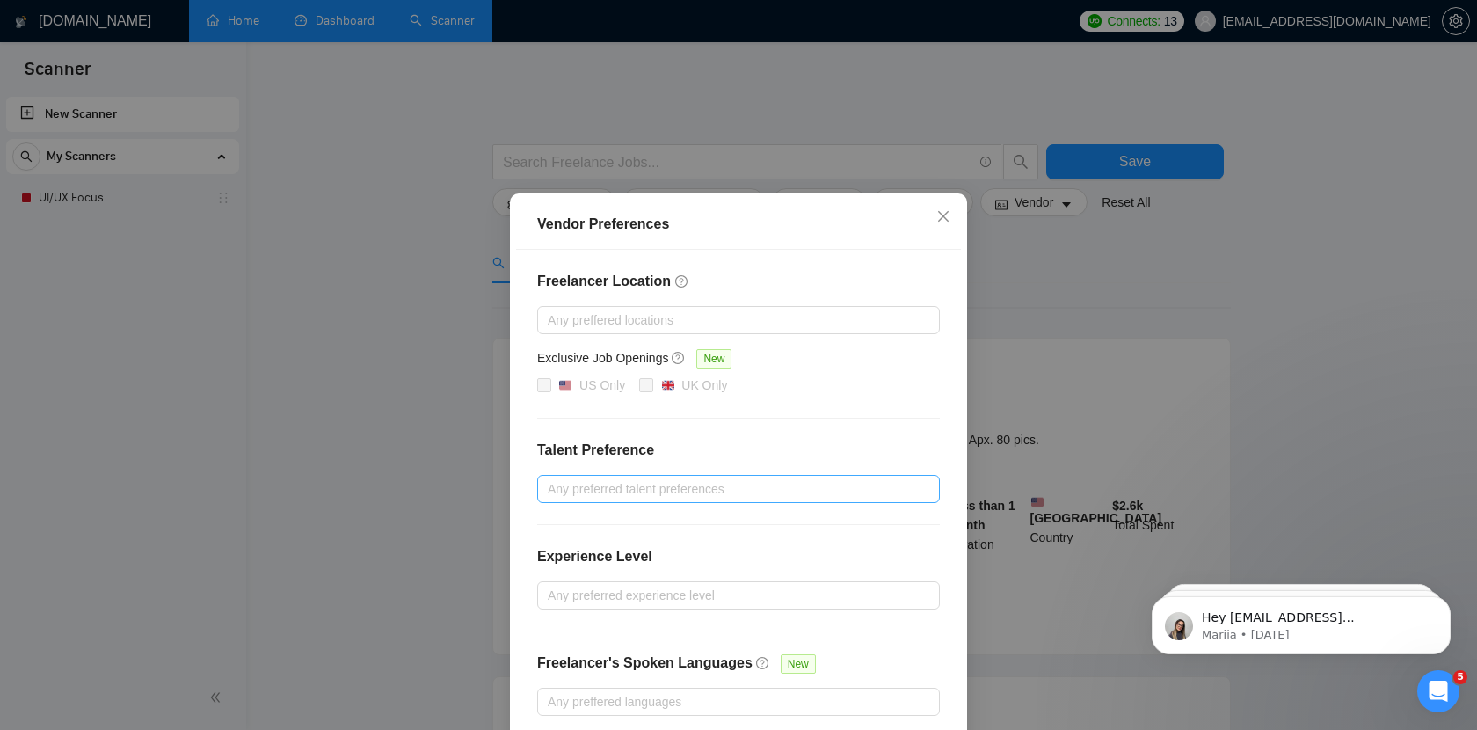
scroll to position [84, 0]
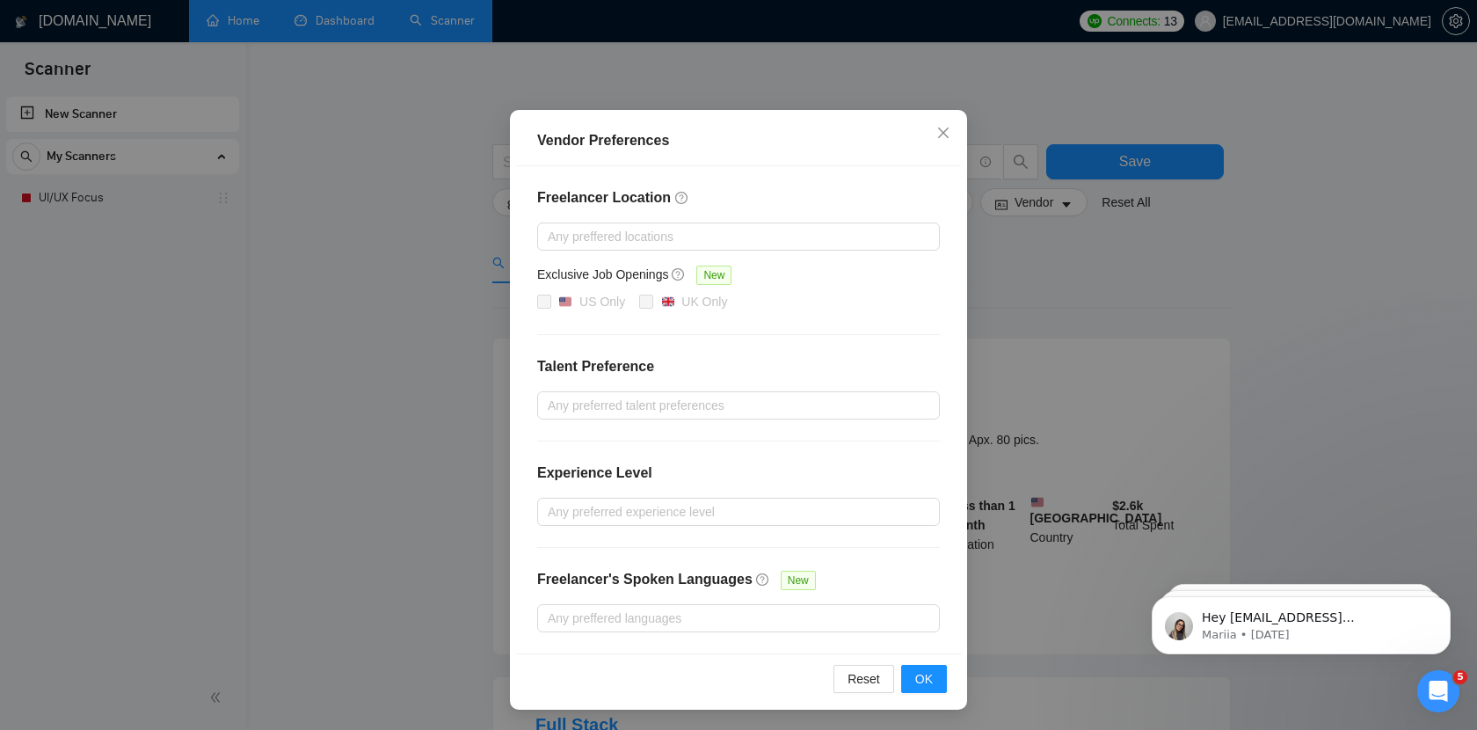
click at [1115, 302] on div "Vendor Preferences Freelancer Location Any preffered locations Exclusive Job Op…" at bounding box center [738, 365] width 1477 height 730
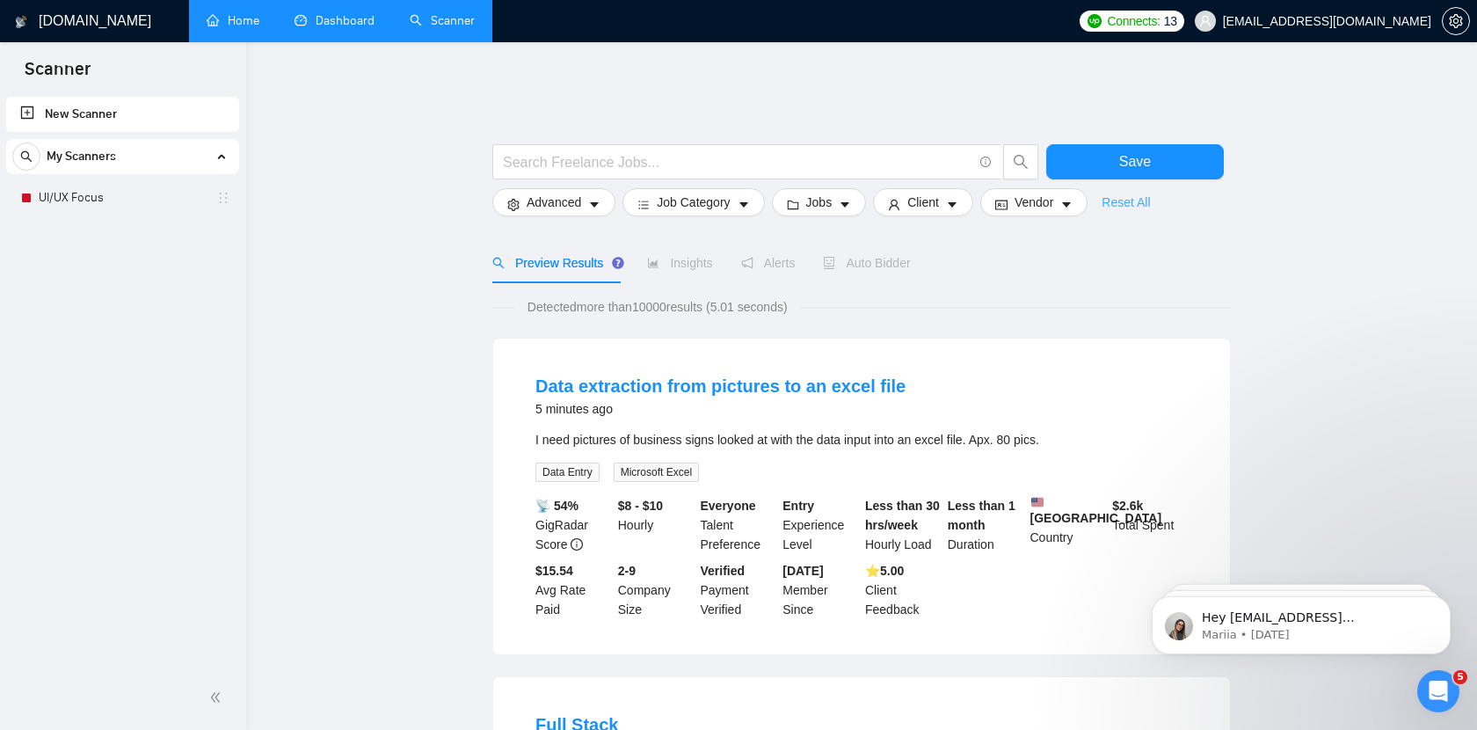
scroll to position [0, 0]
click at [689, 256] on span "Insights" at bounding box center [679, 263] width 65 height 14
click at [776, 256] on span "Alerts" at bounding box center [768, 263] width 55 height 14
click at [114, 196] on link "UI/UX Focus" at bounding box center [122, 197] width 167 height 35
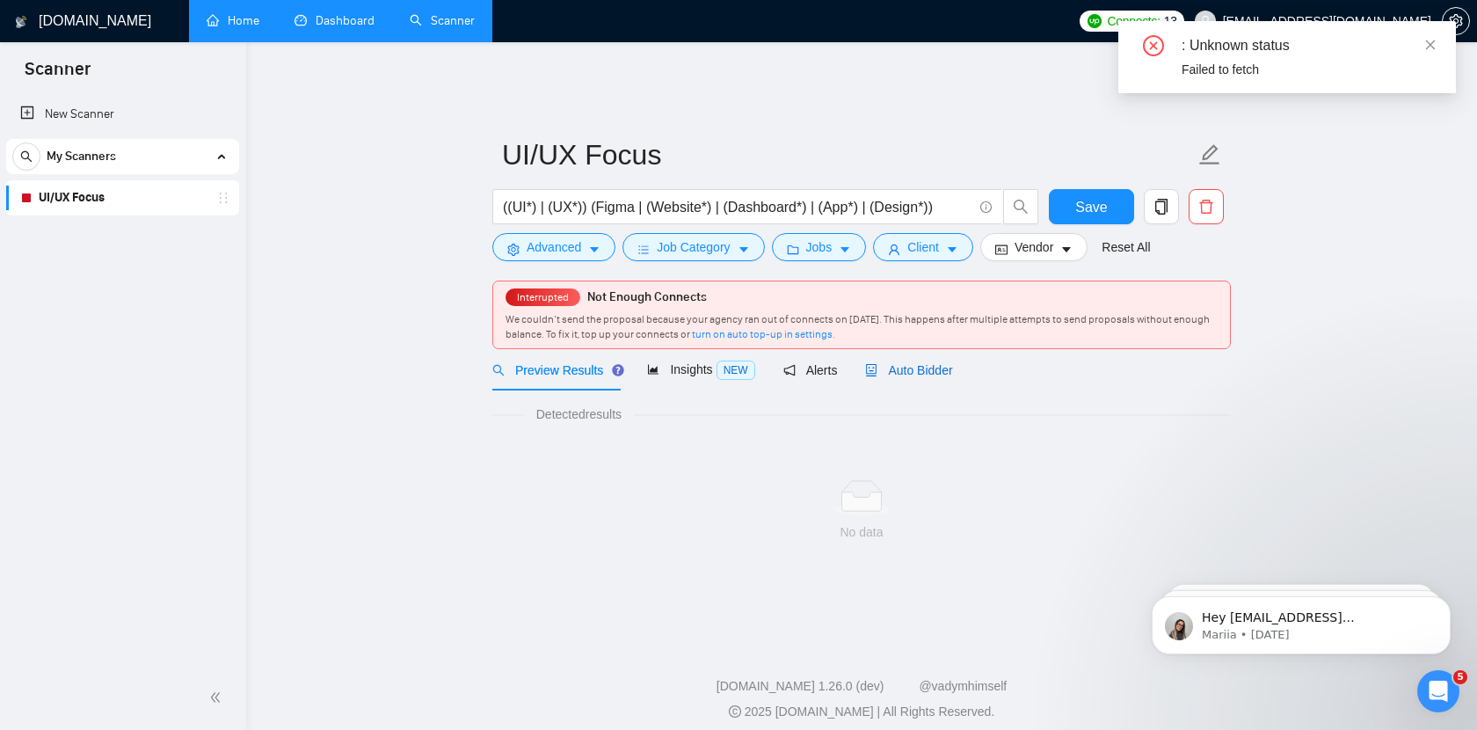
click at [878, 364] on icon "robot" at bounding box center [871, 370] width 12 height 12
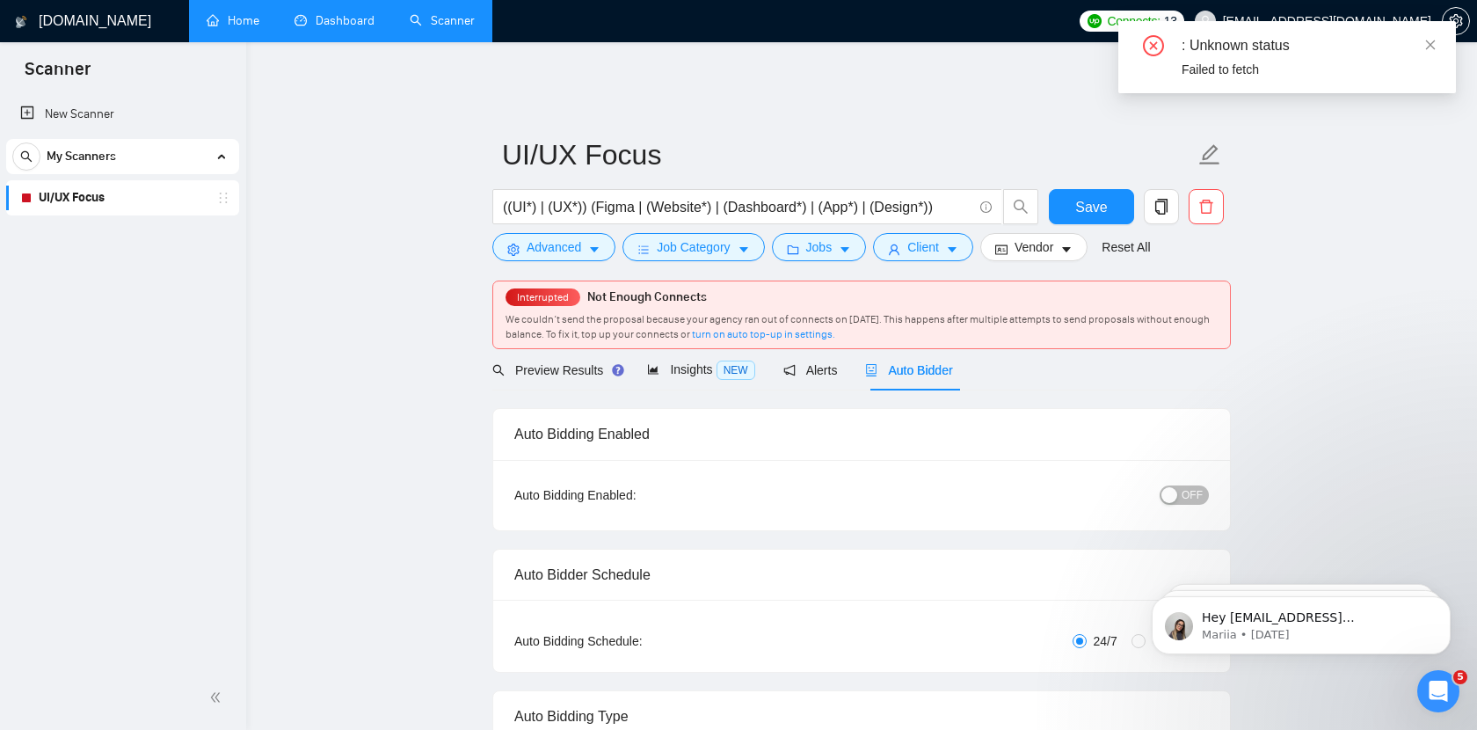
checkbox input "true"
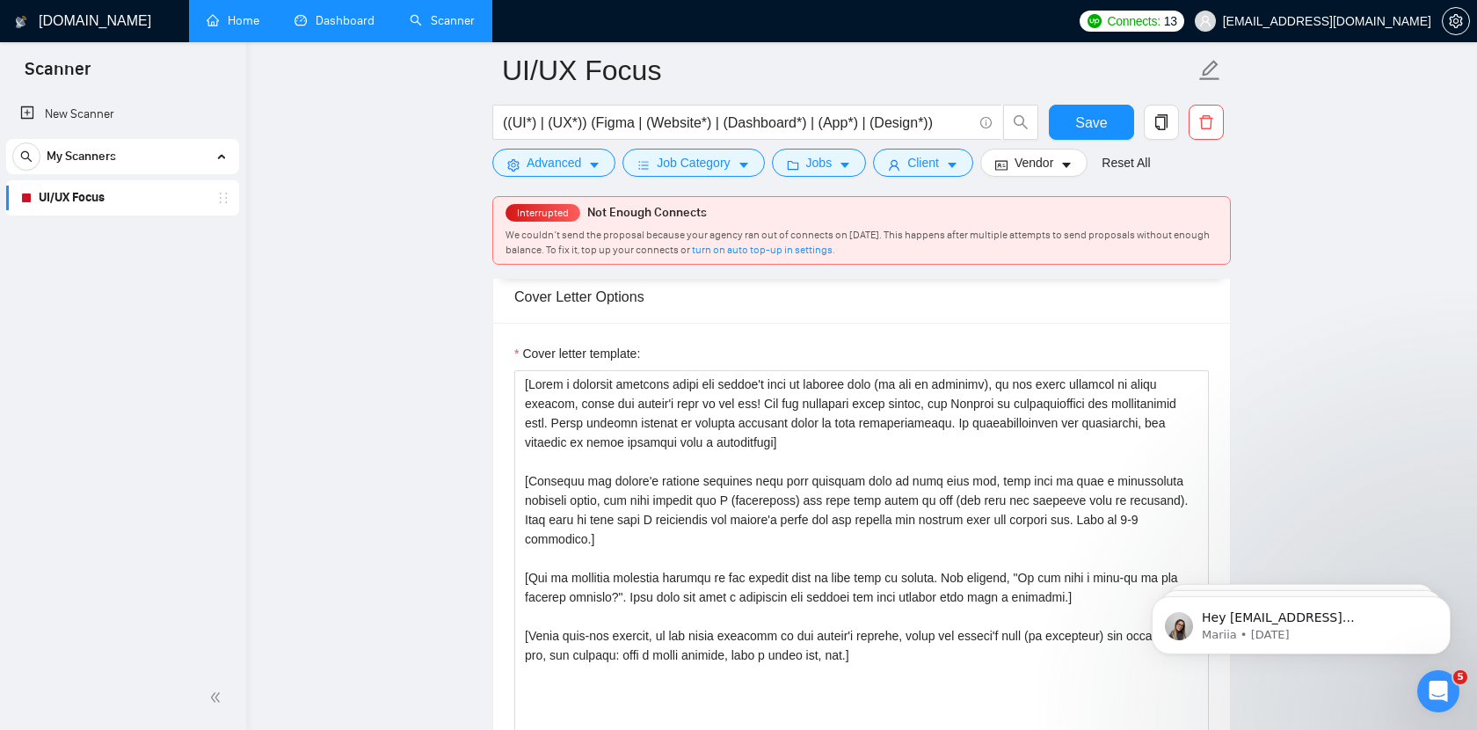
scroll to position [2049, 0]
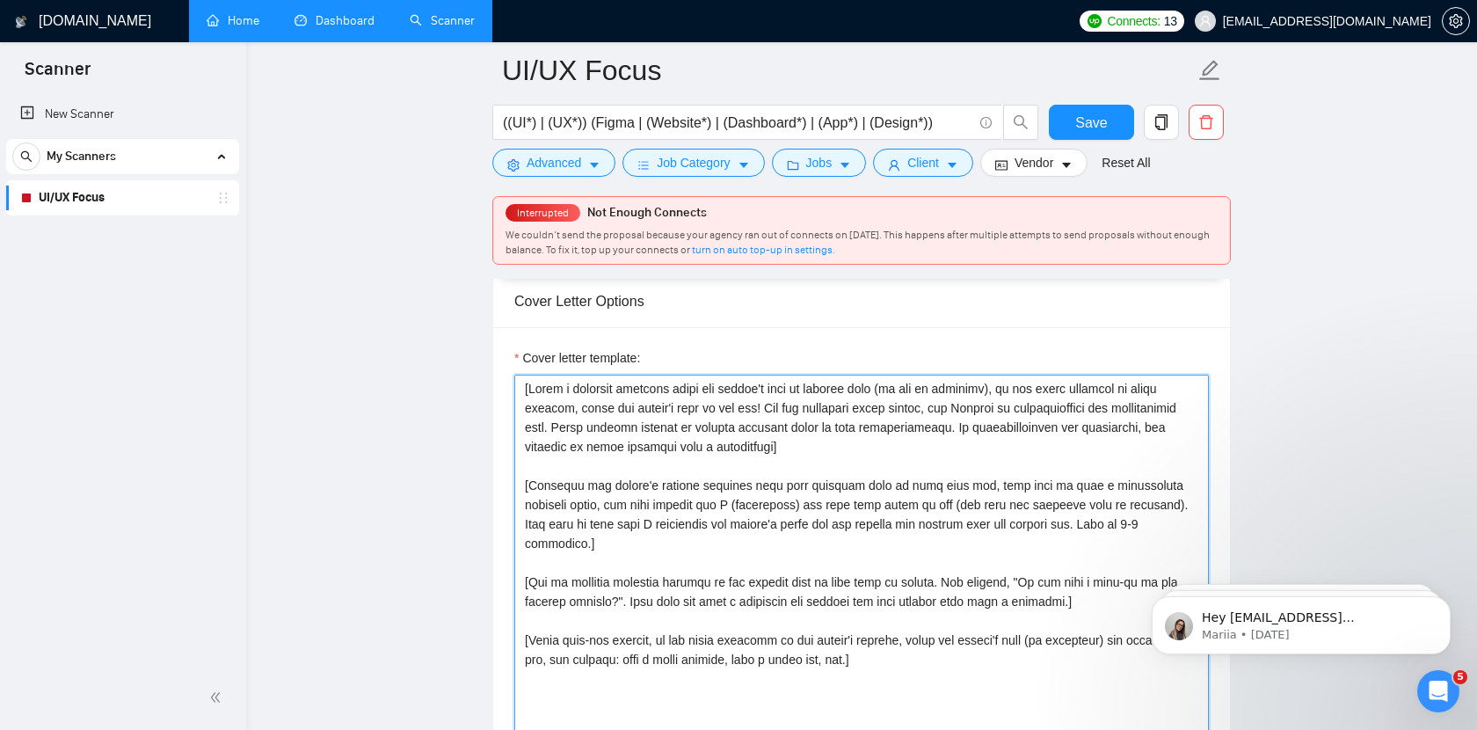
click at [878, 418] on textarea "Cover letter template:" at bounding box center [861, 573] width 695 height 396
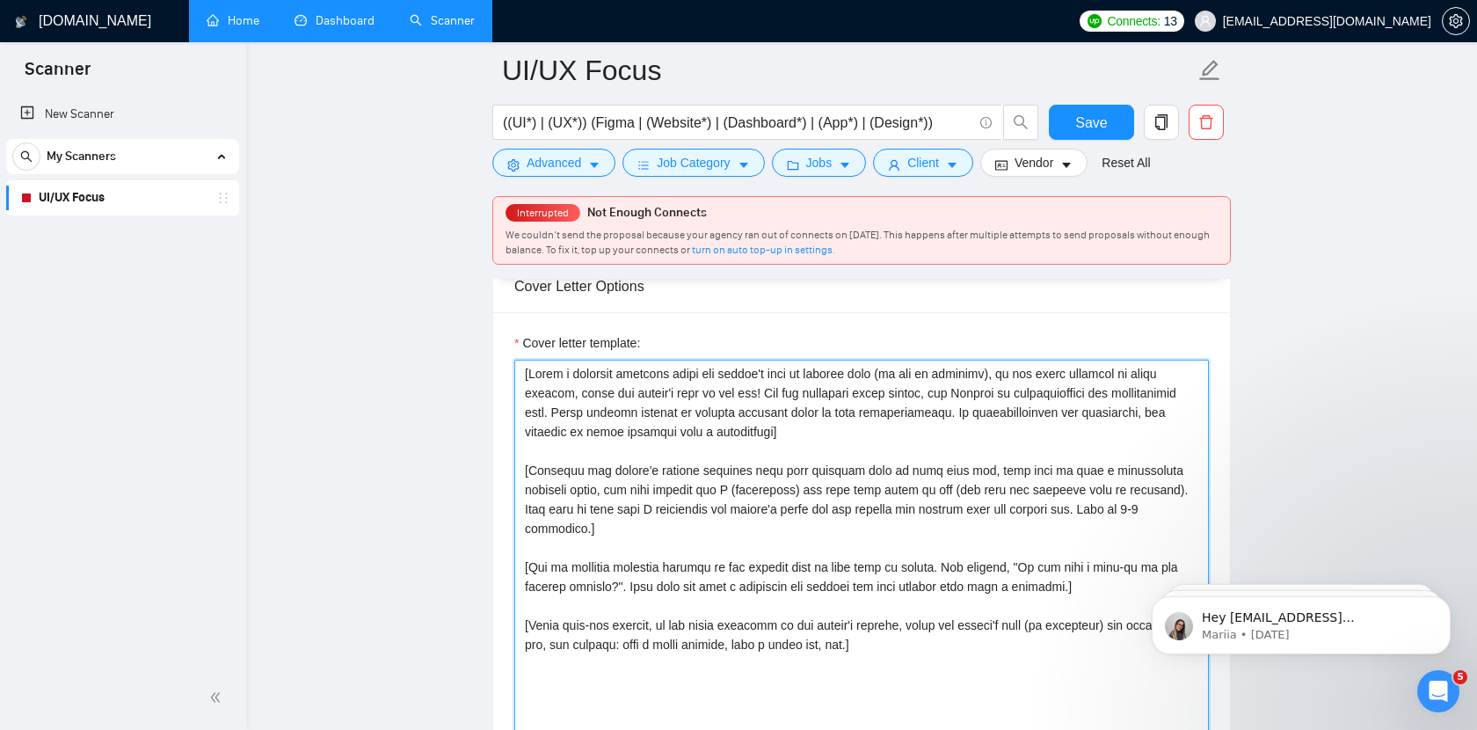
scroll to position [2060, 0]
drag, startPoint x: 521, startPoint y: 362, endPoint x: 913, endPoint y: 616, distance: 466.6
click at [913, 616] on textarea "Cover letter template:" at bounding box center [861, 561] width 695 height 396
click at [922, 623] on textarea "Cover letter template:" at bounding box center [861, 561] width 695 height 396
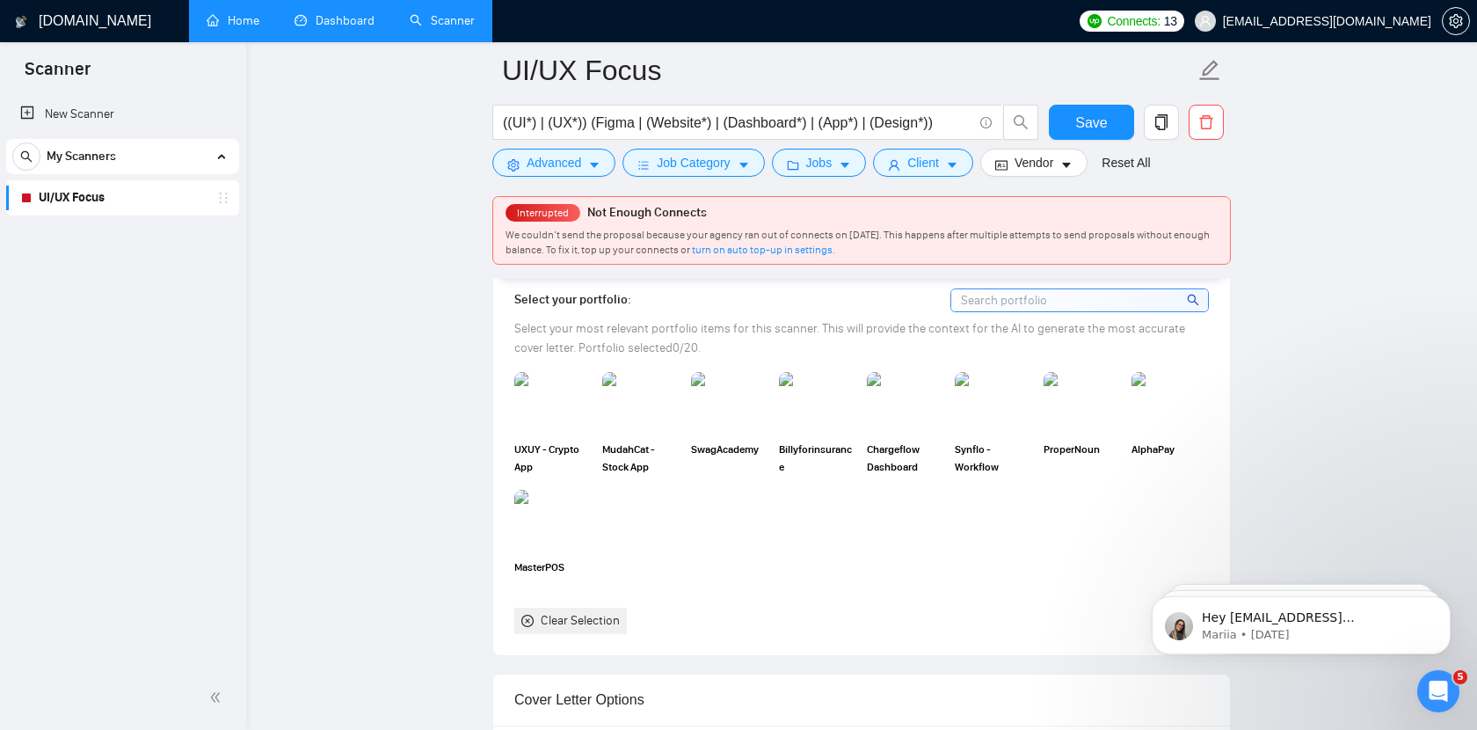
scroll to position [1650, 0]
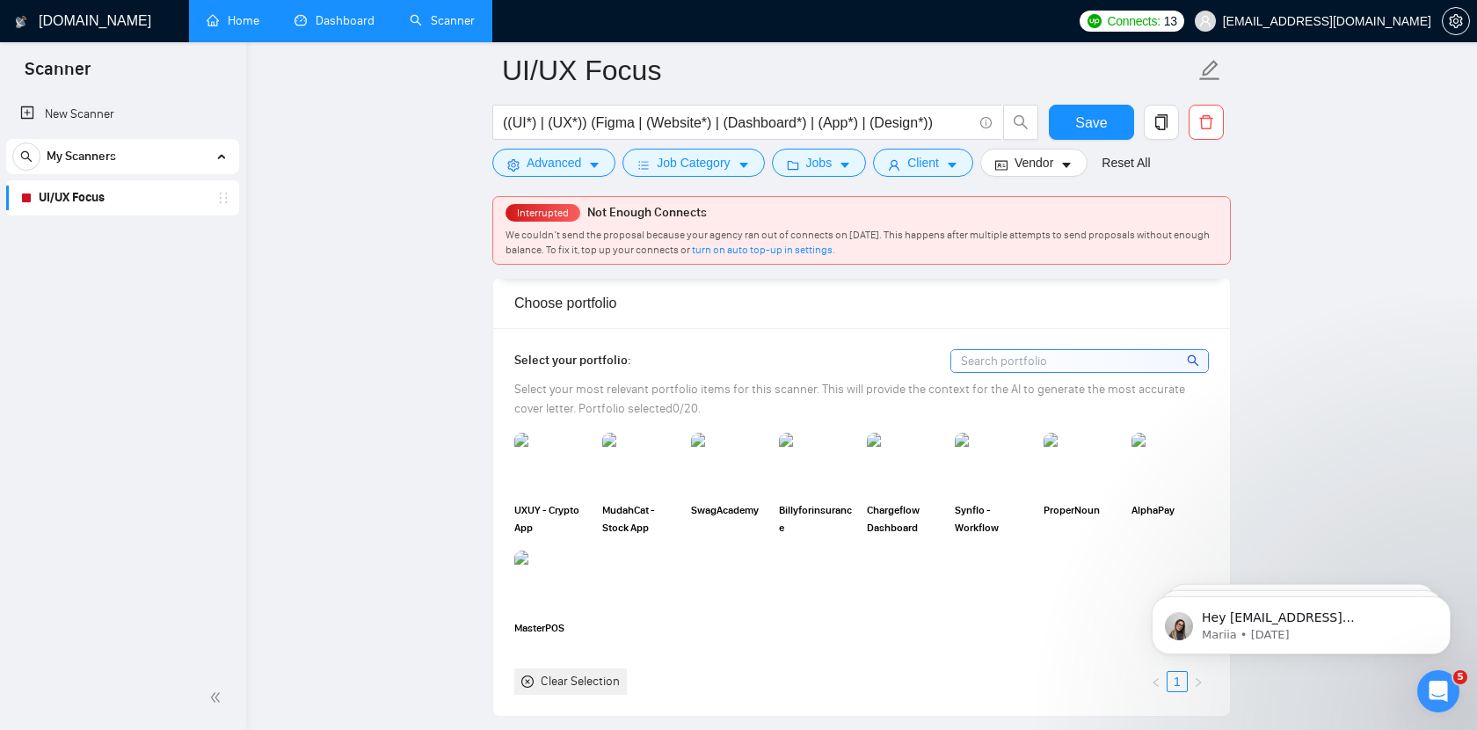
scroll to position [1588, 0]
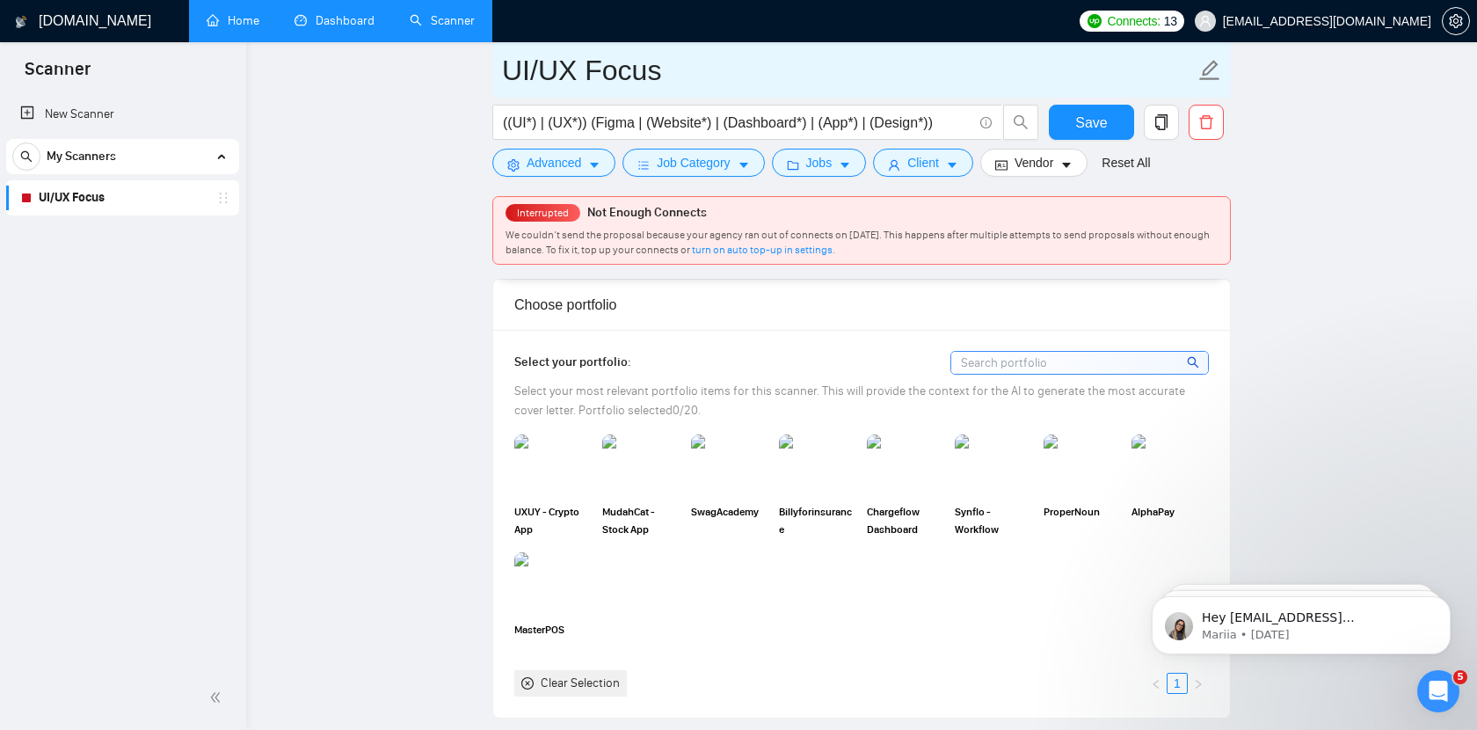
click at [1031, 46] on span "UI/UX Focus" at bounding box center [861, 69] width 739 height 55
click at [1011, 67] on input "UI/UX Focus" at bounding box center [848, 70] width 693 height 44
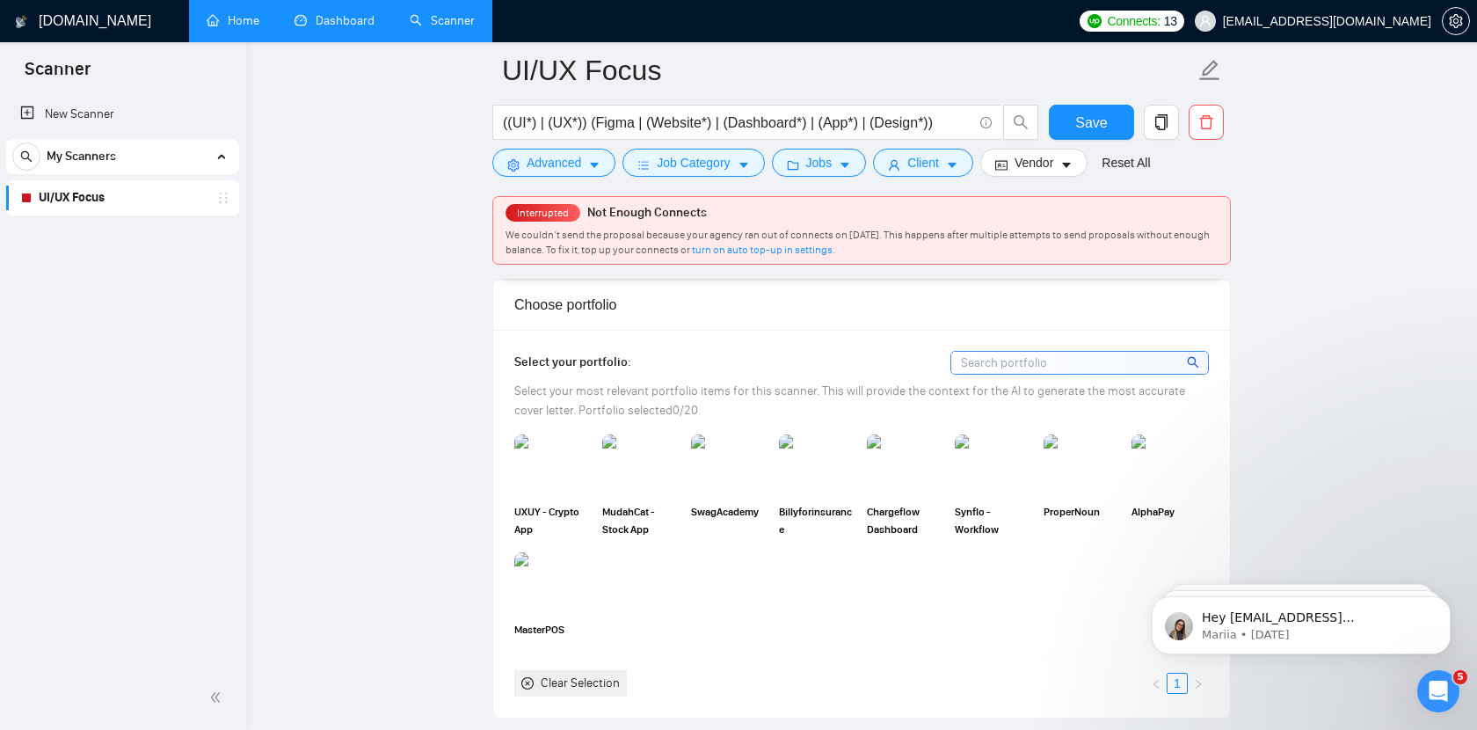
click at [1021, 33] on ul "Home Dashboard Scanner" at bounding box center [626, 21] width 887 height 42
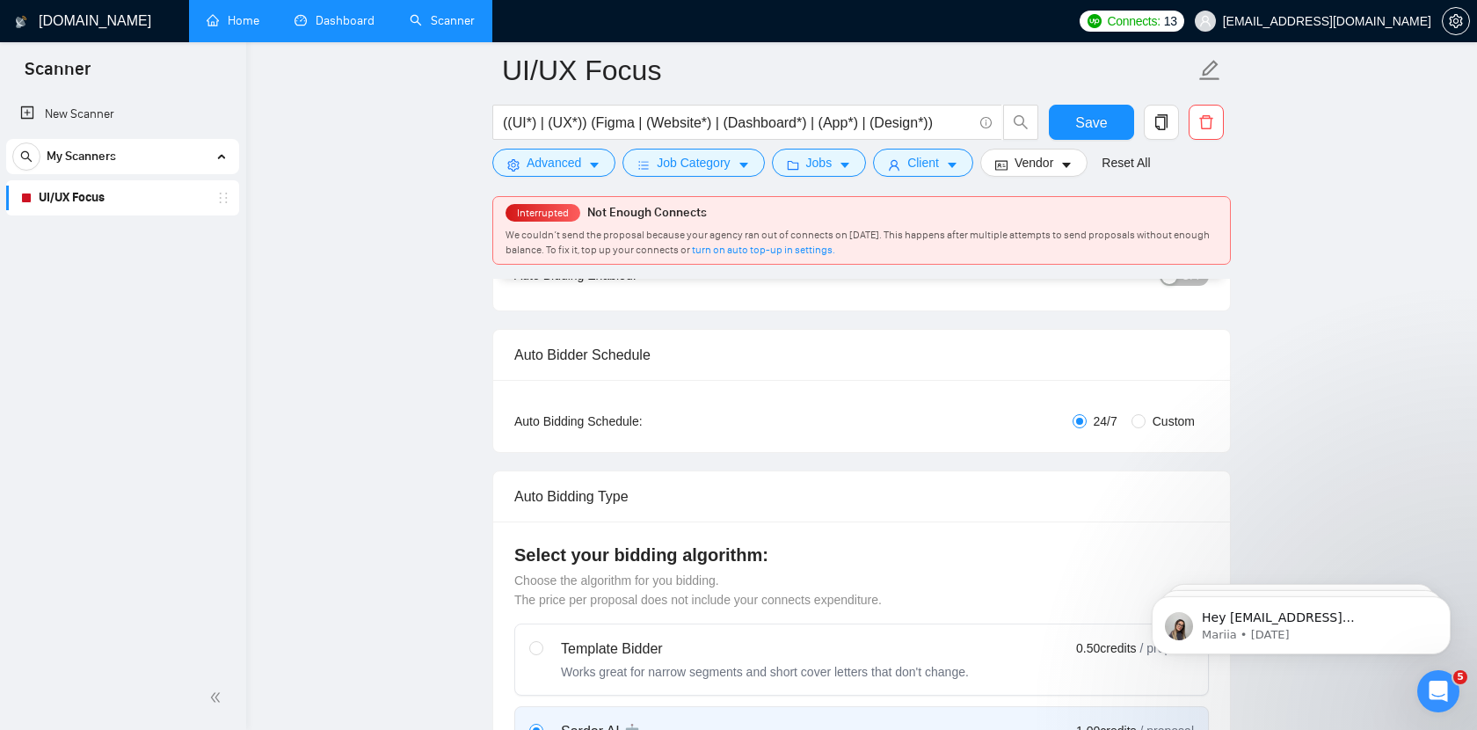
scroll to position [0, 0]
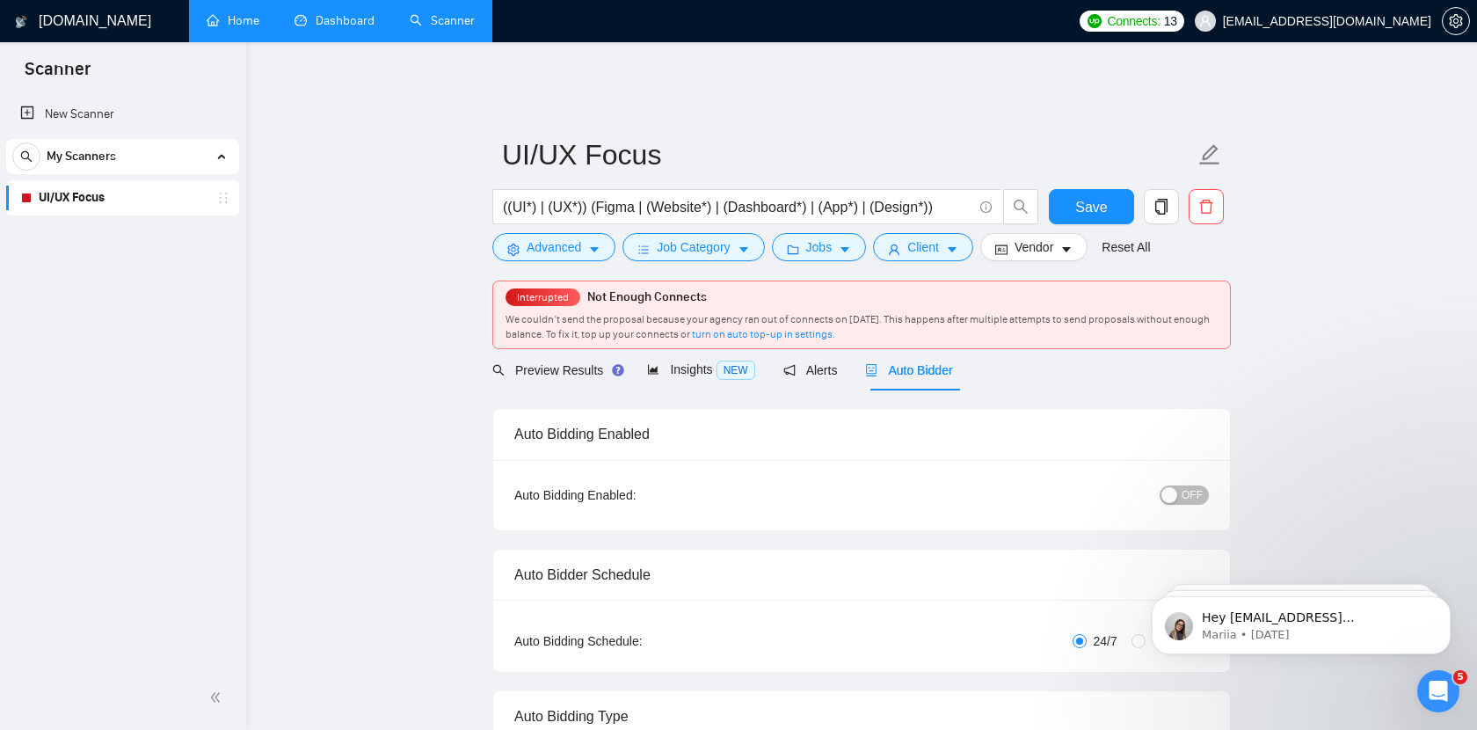
click at [684, 39] on ul "Home Dashboard Scanner" at bounding box center [626, 21] width 887 height 42
